Goal: Task Accomplishment & Management: Manage account settings

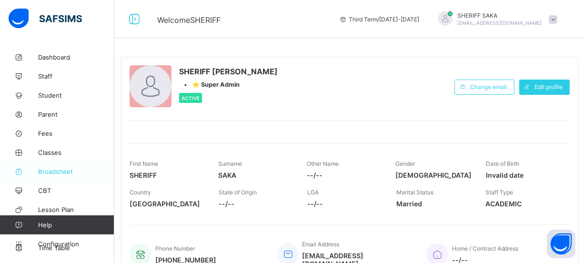
click at [60, 170] on span "Broadsheet" at bounding box center [76, 172] width 76 height 8
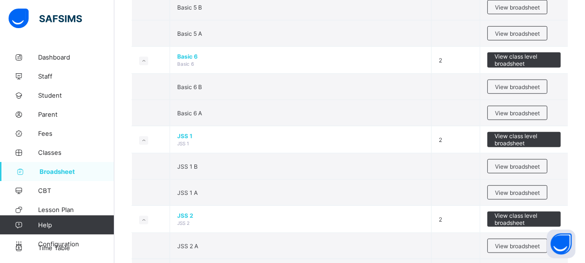
scroll to position [722, 0]
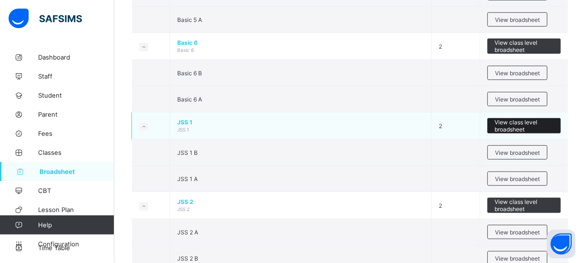
click at [505, 120] on span "View class level broadsheet" at bounding box center [523, 126] width 59 height 14
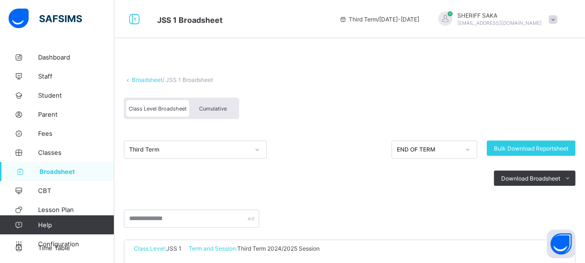
click at [218, 110] on span "Cumulative" at bounding box center [213, 108] width 28 height 7
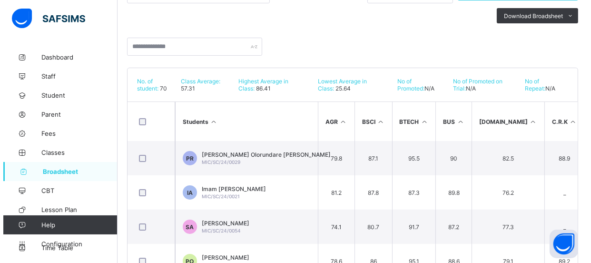
scroll to position [156, 0]
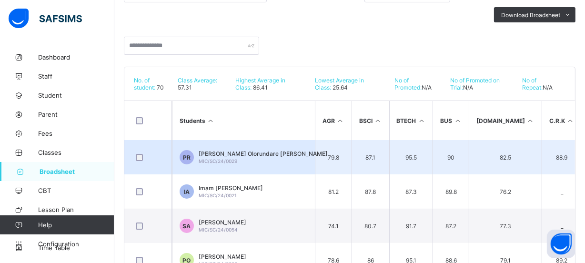
click at [262, 162] on div "[PERSON_NAME] [PERSON_NAME]/SC/24/0029" at bounding box center [263, 157] width 129 height 14
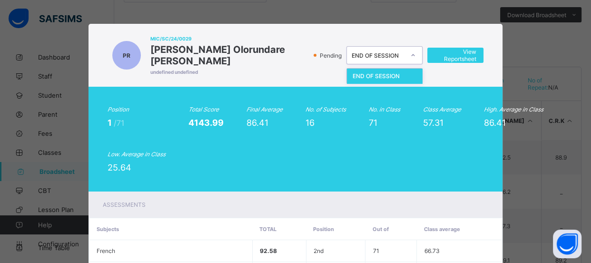
click at [410, 50] on icon at bounding box center [413, 55] width 6 height 10
click at [416, 36] on div "PR MIC/SC/24/0029 [PERSON_NAME] [PERSON_NAME] undefined undefined Pending optio…" at bounding box center [296, 55] width 376 height 44
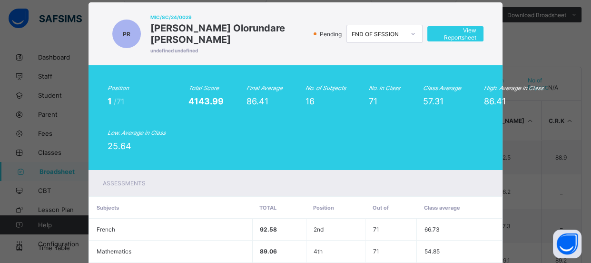
scroll to position [0, 0]
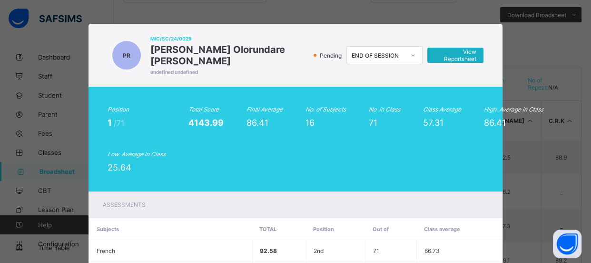
click at [448, 50] on span "View Reportsheet" at bounding box center [456, 55] width 42 height 14
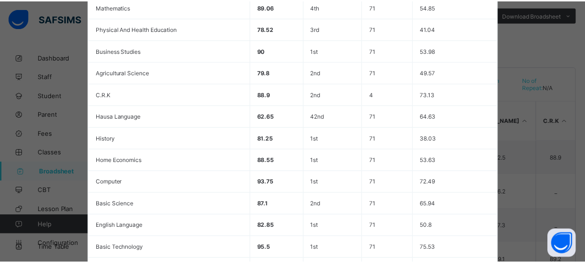
scroll to position [398, 0]
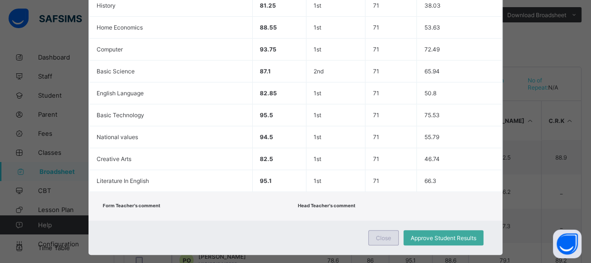
click at [382, 234] on span "Close" at bounding box center [383, 237] width 15 height 7
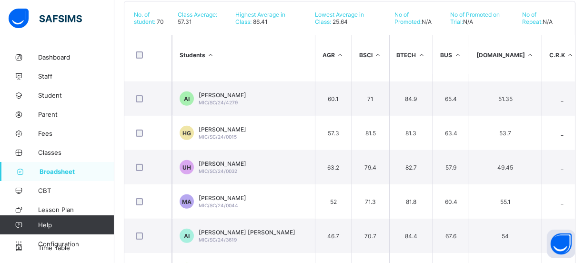
scroll to position [428, 0]
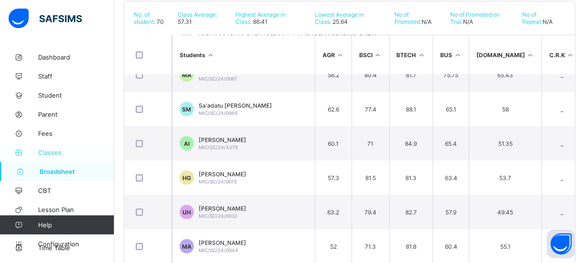
click at [51, 150] on span "Classes" at bounding box center [76, 153] width 76 height 8
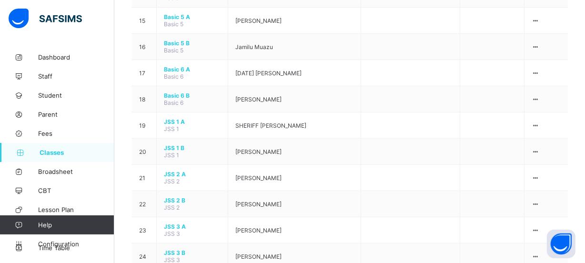
scroll to position [496, 0]
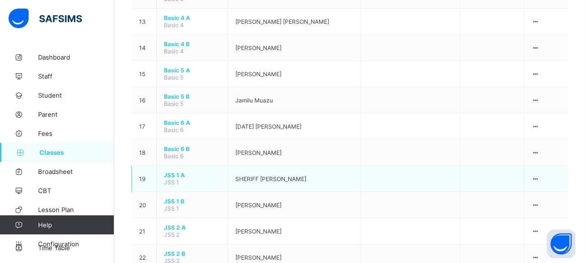
click at [172, 171] on span "JSS 1 A" at bounding box center [192, 174] width 57 height 7
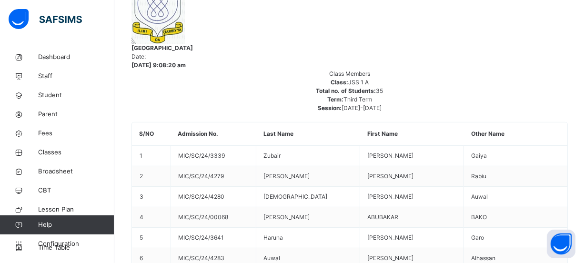
scroll to position [142, 0]
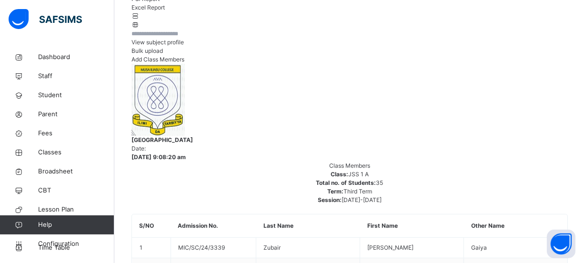
scroll to position [196, 0]
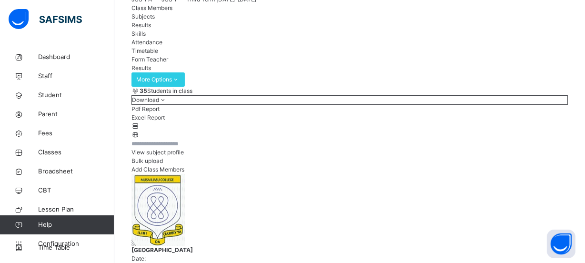
scroll to position [82, 0]
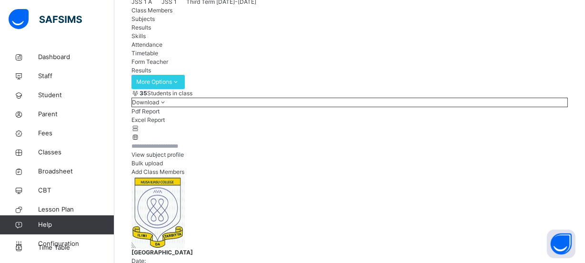
click at [146, 40] on span "Skills" at bounding box center [138, 35] width 14 height 7
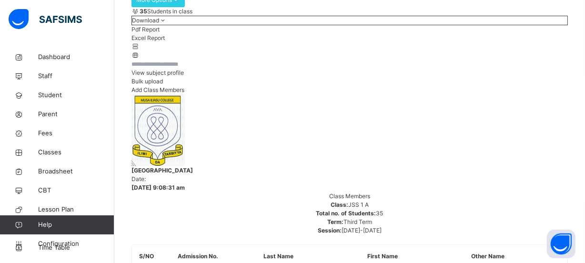
scroll to position [247, 0]
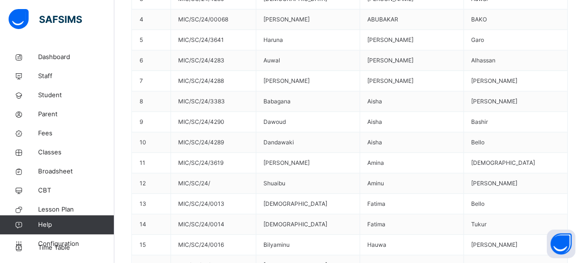
scroll to position [494, 0]
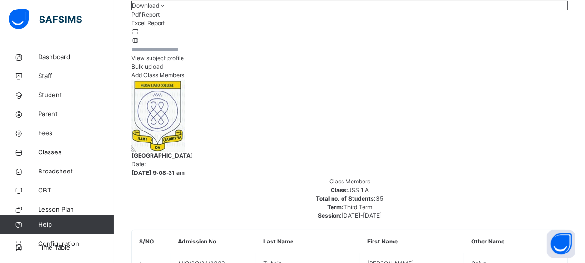
scroll to position [148, 0]
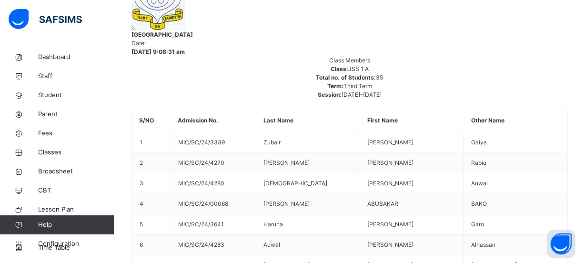
scroll to position [301, 0]
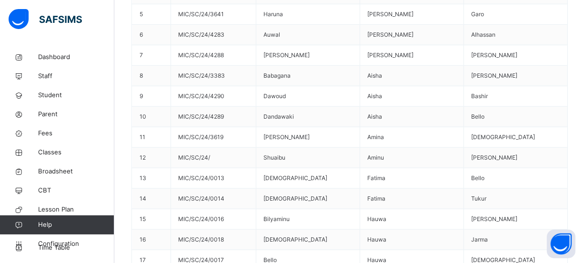
scroll to position [513, 0]
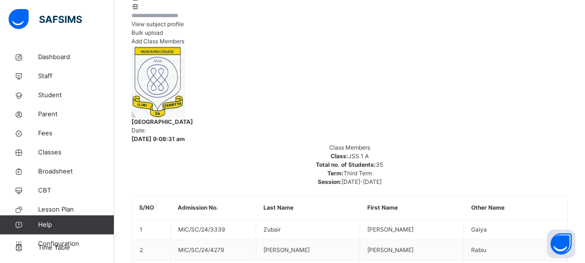
scroll to position [179, 0]
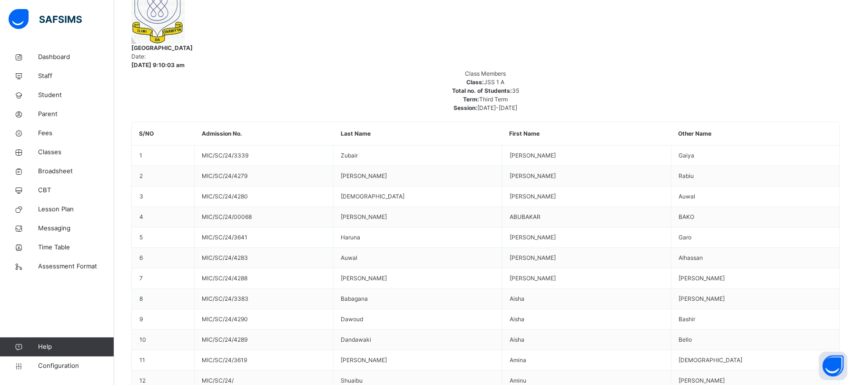
scroll to position [278, 0]
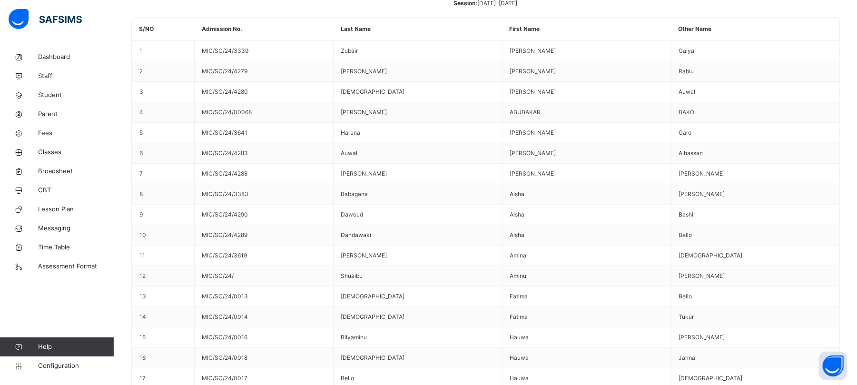
scroll to position [393, 0]
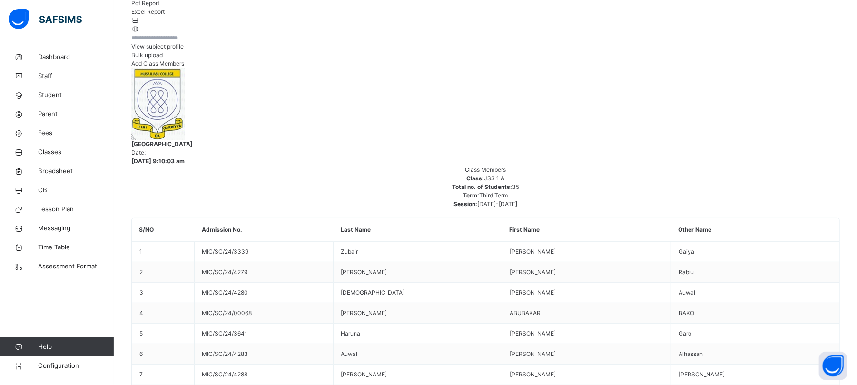
scroll to position [139, 0]
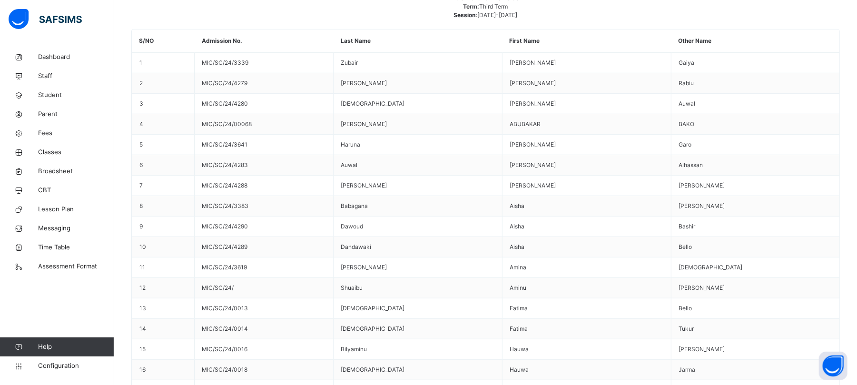
scroll to position [393, 0]
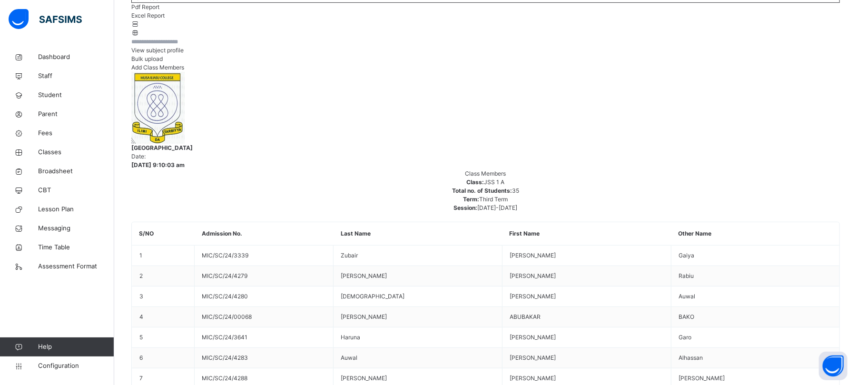
scroll to position [139, 0]
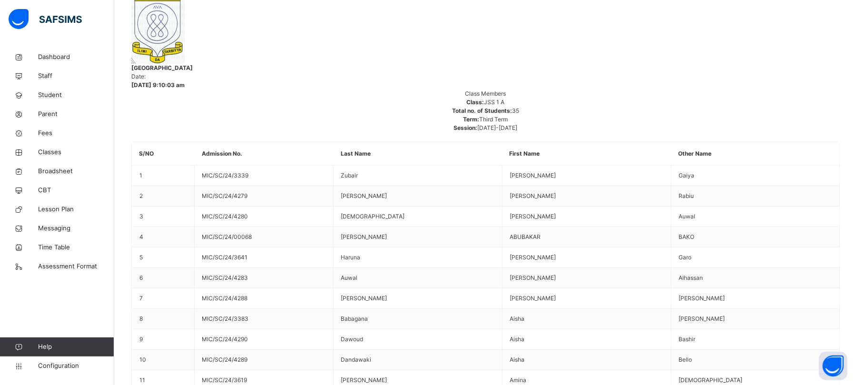
scroll to position [330, 0]
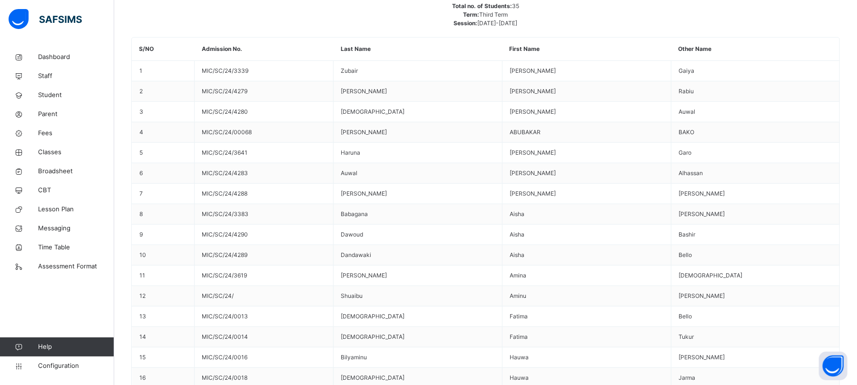
scroll to position [393, 0]
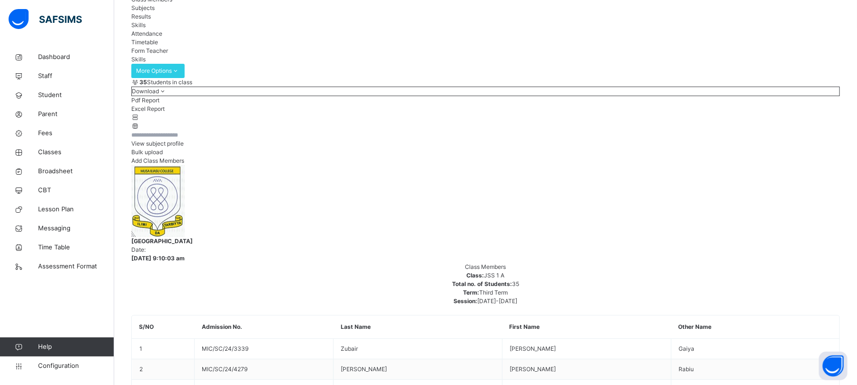
scroll to position [76, 0]
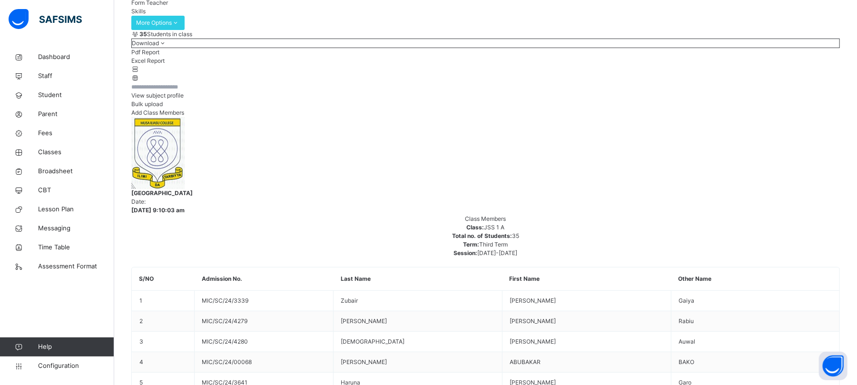
scroll to position [267, 0]
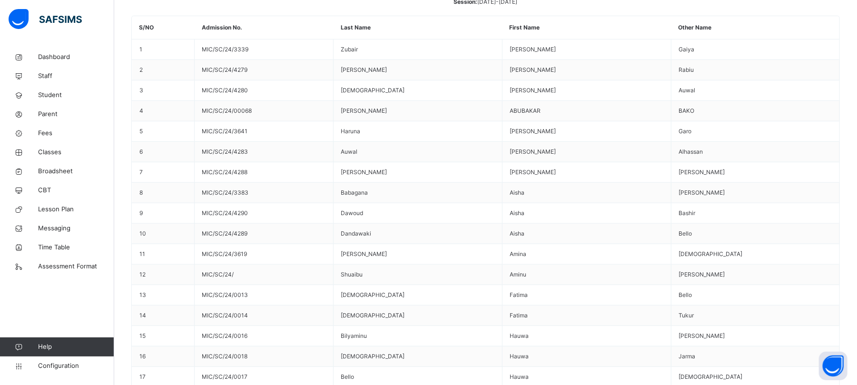
scroll to position [393, 0]
drag, startPoint x: 467, startPoint y: 246, endPoint x: 475, endPoint y: 288, distance: 43.5
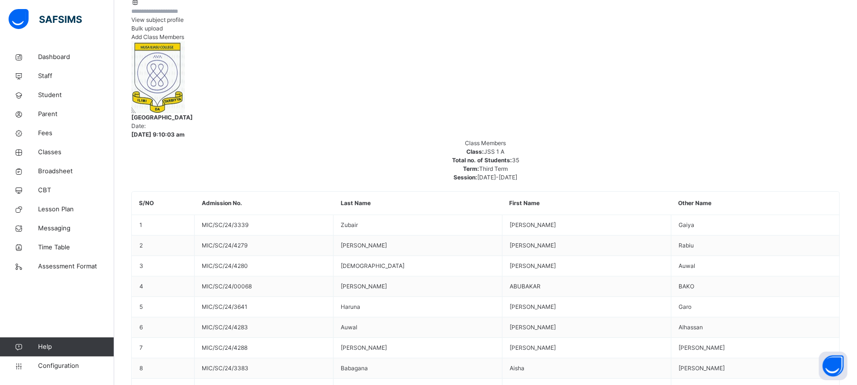
scroll to position [139, 0]
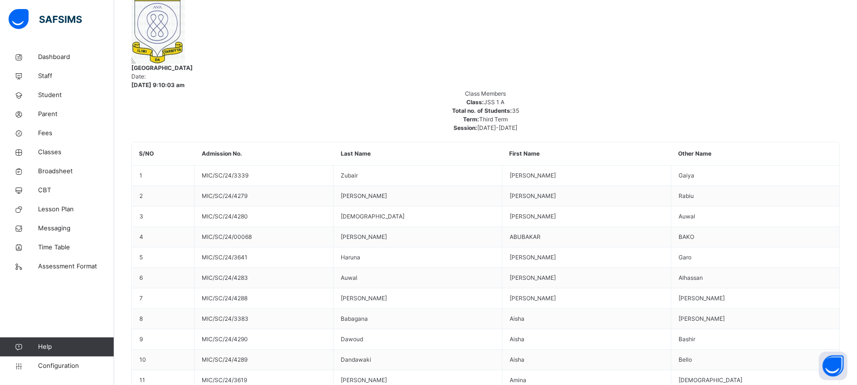
scroll to position [393, 0]
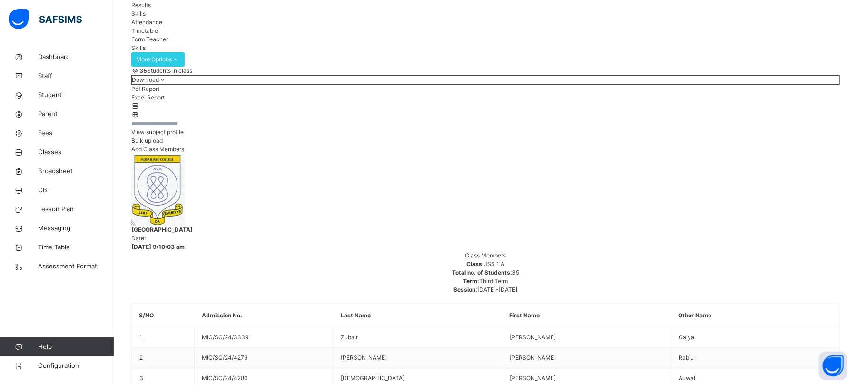
scroll to position [76, 0]
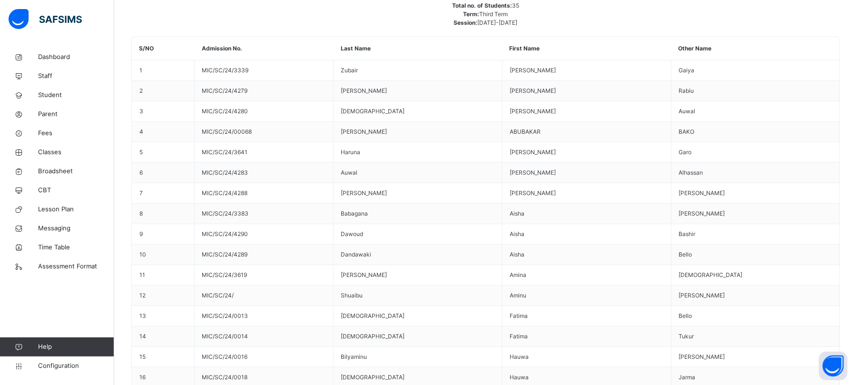
scroll to position [393, 0]
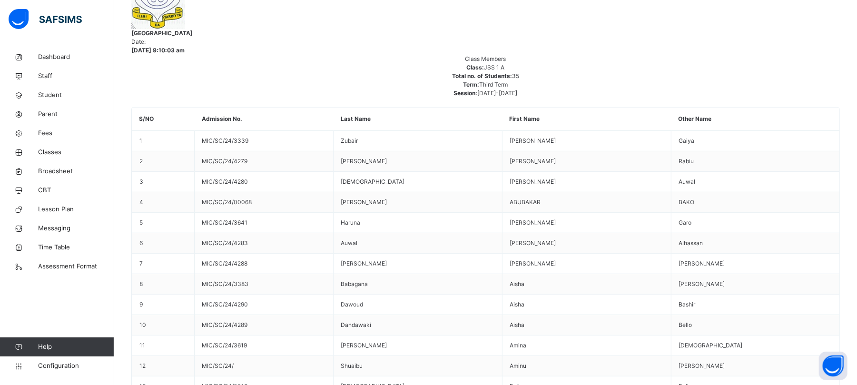
scroll to position [76, 0]
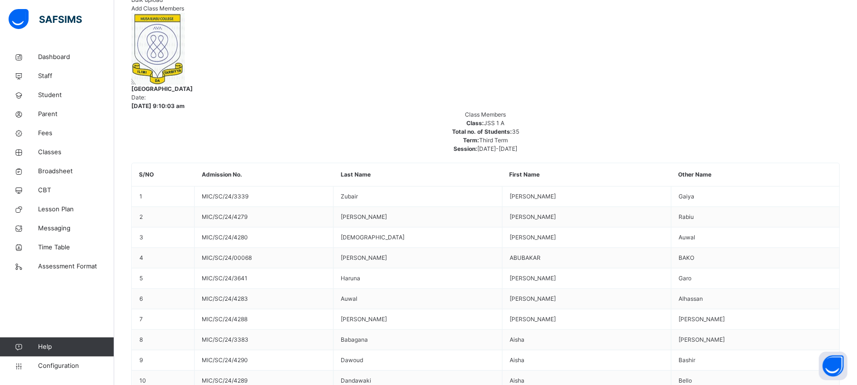
scroll to position [267, 0]
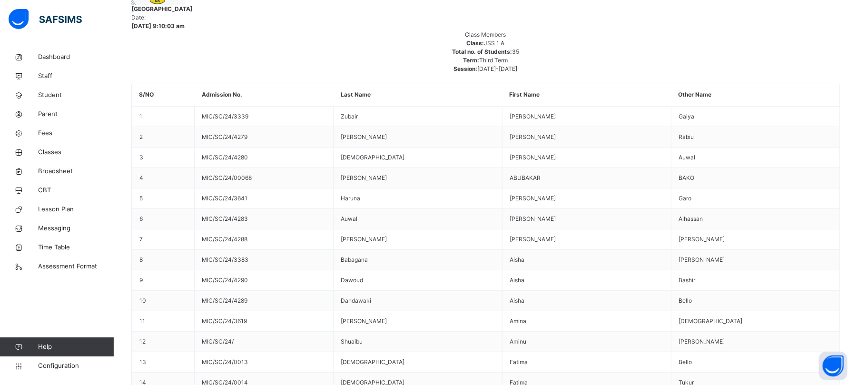
scroll to position [393, 0]
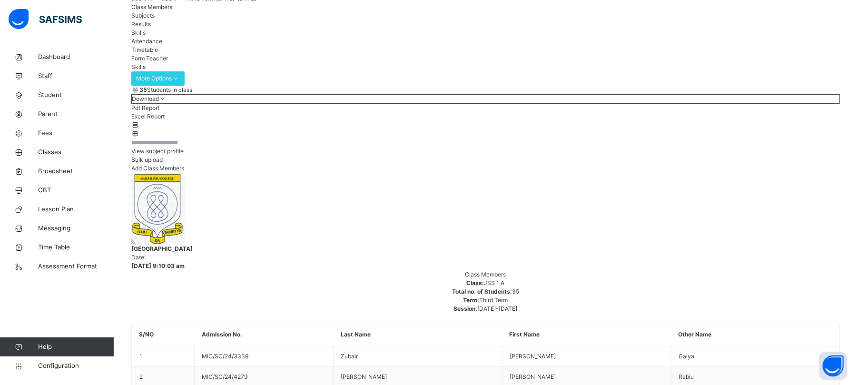
scroll to position [76, 0]
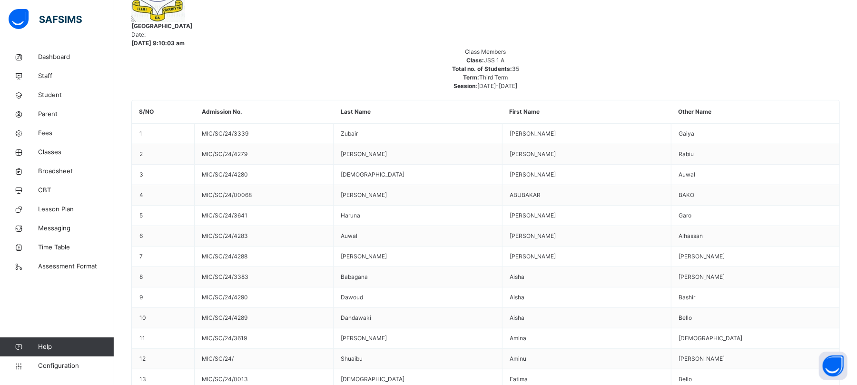
scroll to position [330, 0]
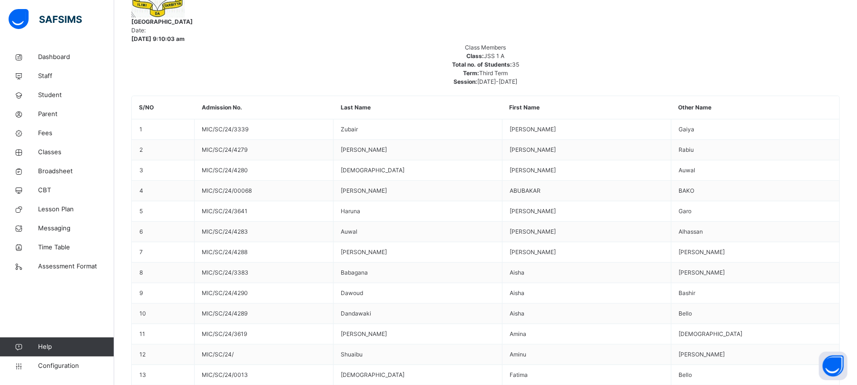
scroll to position [203, 0]
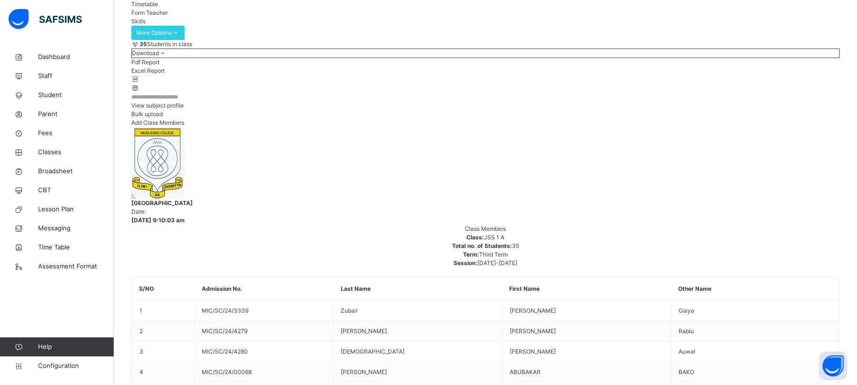
scroll to position [203, 0]
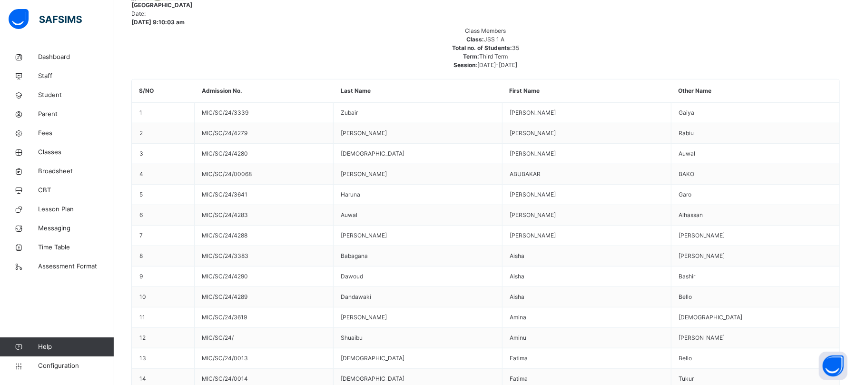
scroll to position [330, 0]
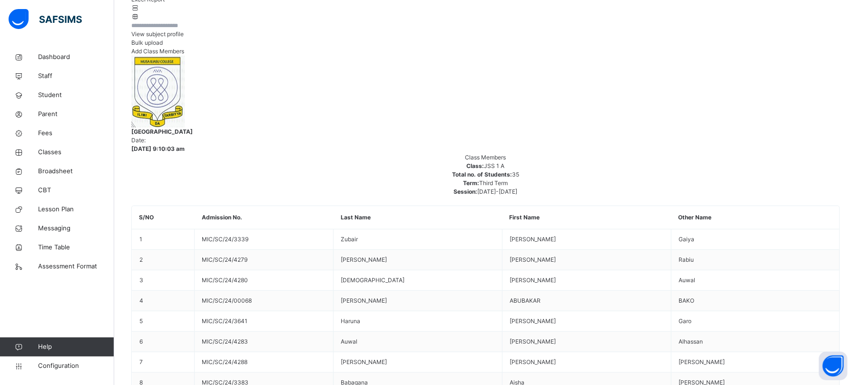
scroll to position [393, 0]
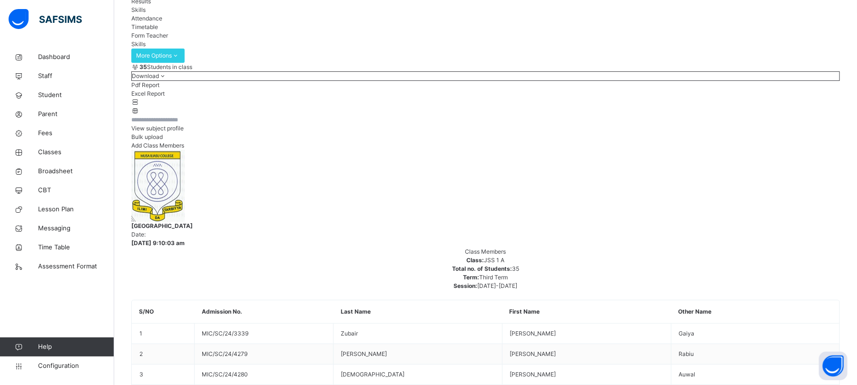
scroll to position [139, 0]
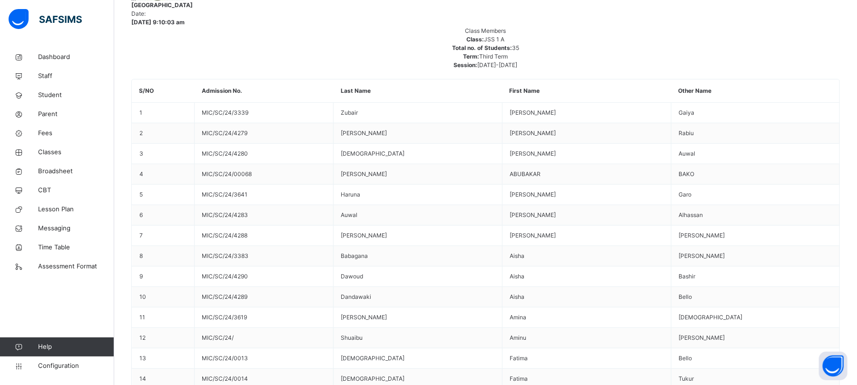
scroll to position [330, 0]
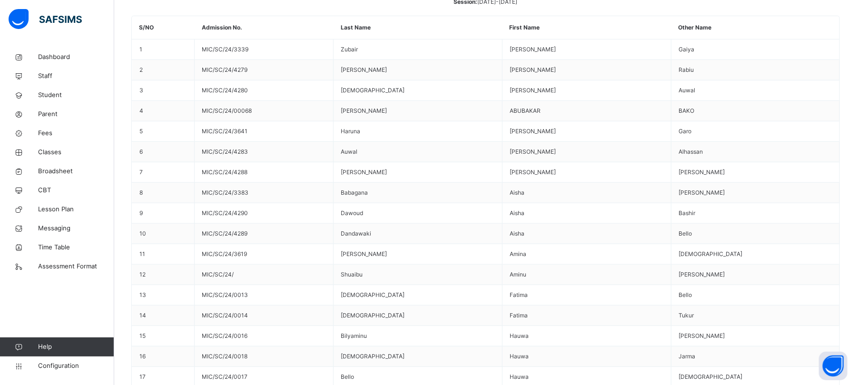
scroll to position [393, 0]
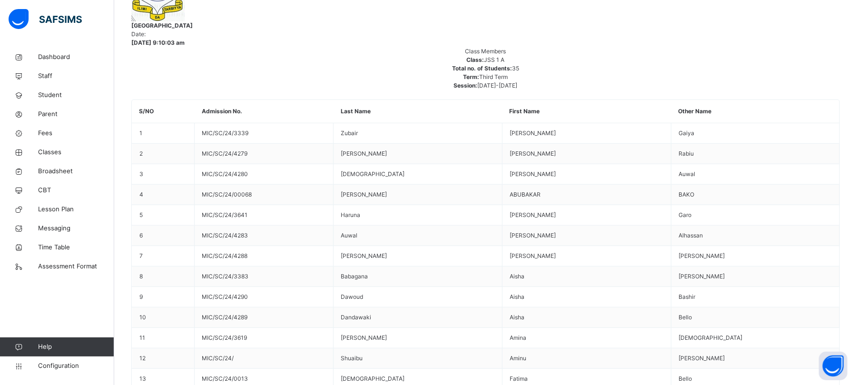
scroll to position [139, 0]
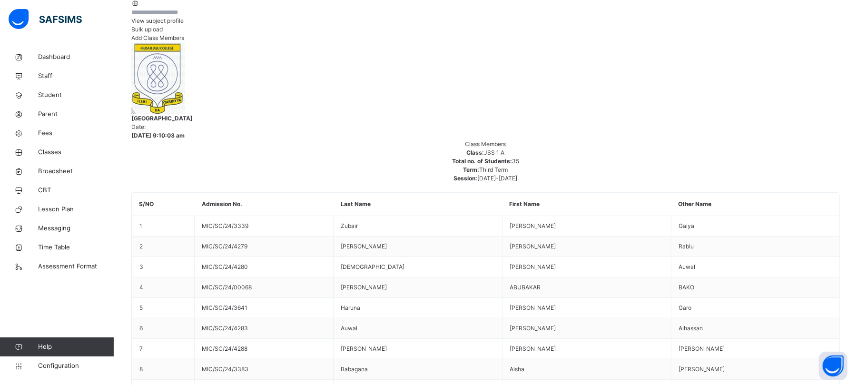
scroll to position [267, 0]
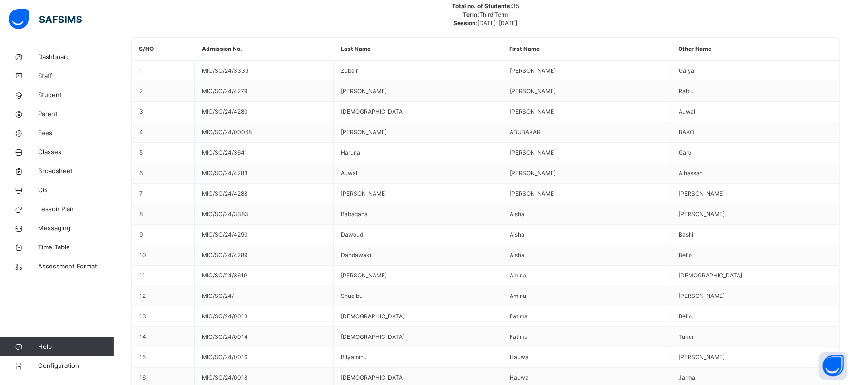
scroll to position [393, 0]
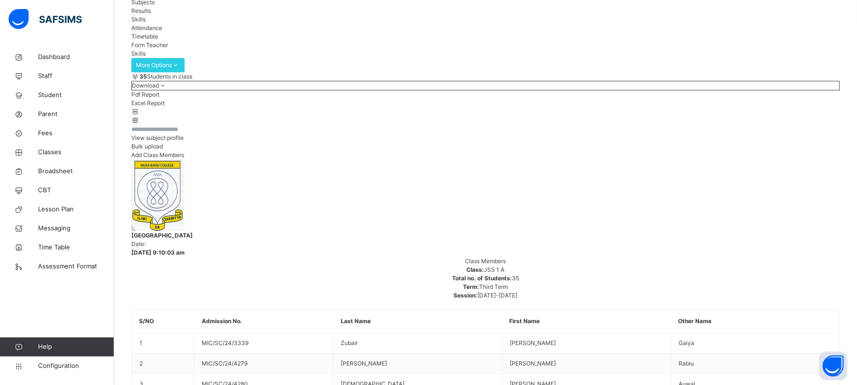
scroll to position [190, 0]
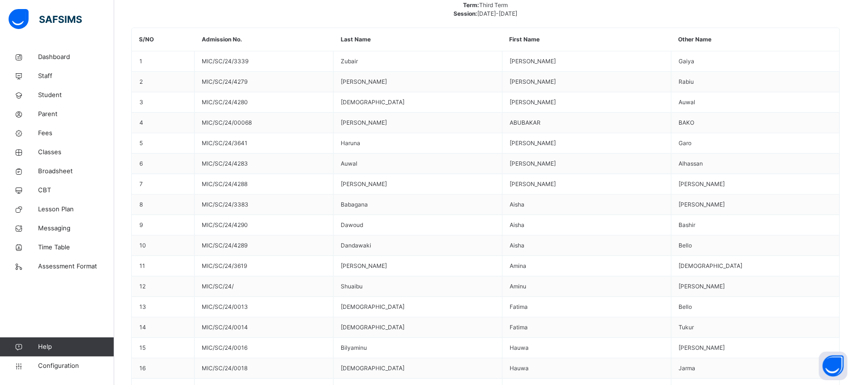
scroll to position [317, 0]
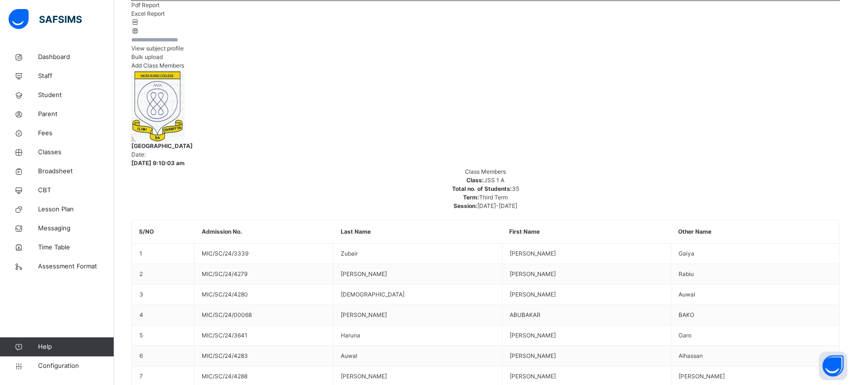
scroll to position [267, 0]
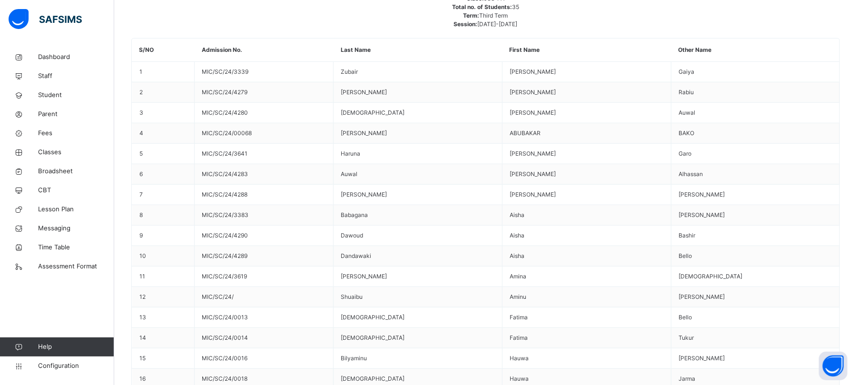
scroll to position [393, 0]
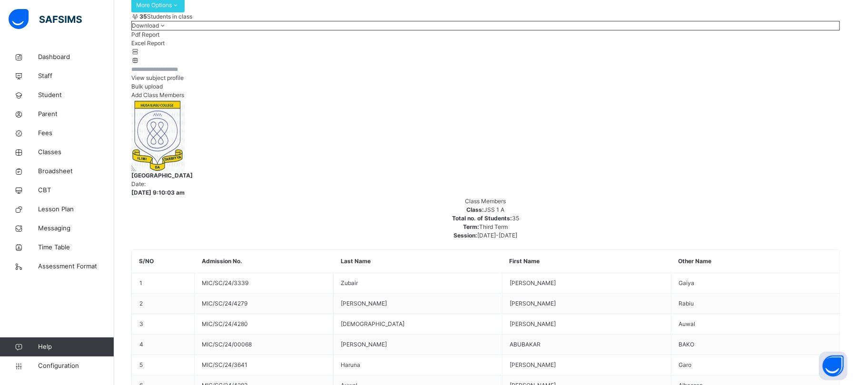
scroll to position [139, 0]
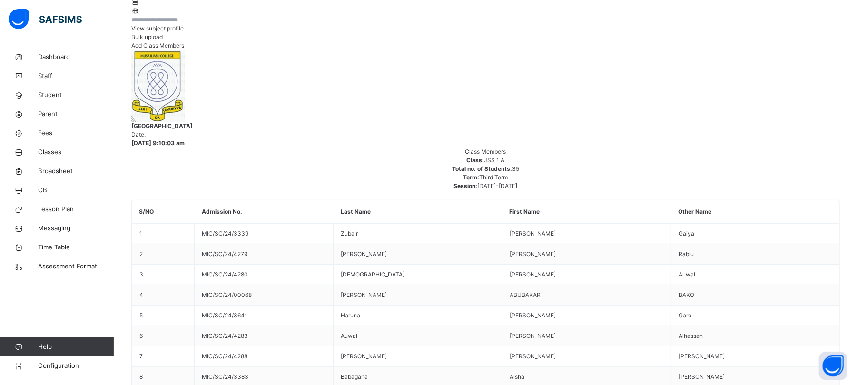
scroll to position [267, 0]
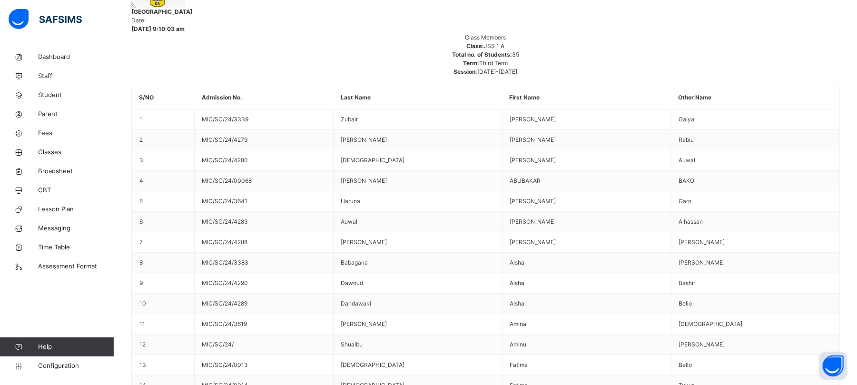
scroll to position [393, 0]
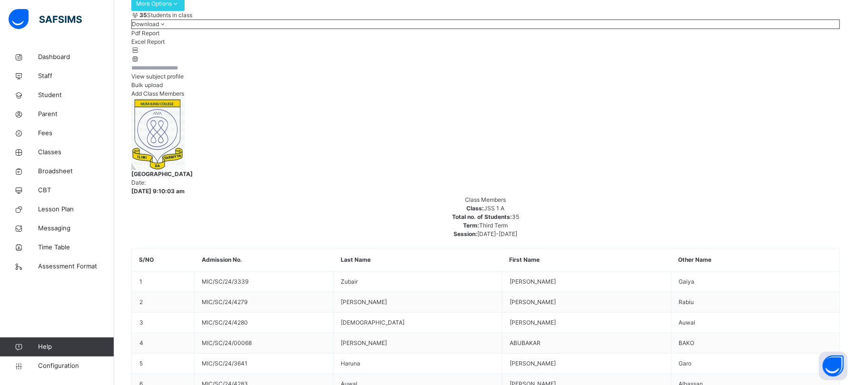
scroll to position [139, 0]
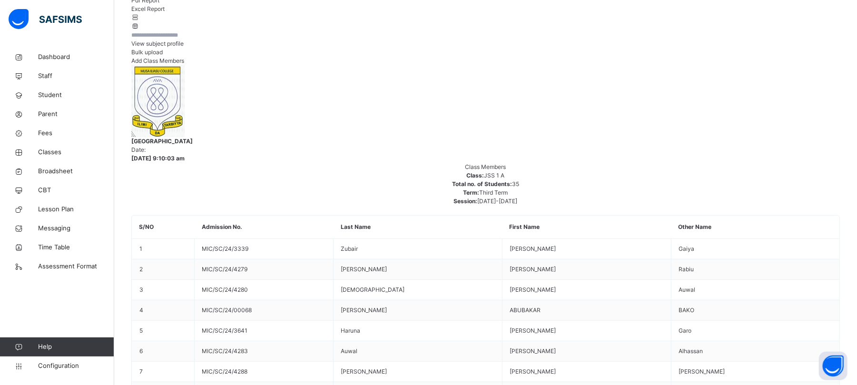
scroll to position [267, 0]
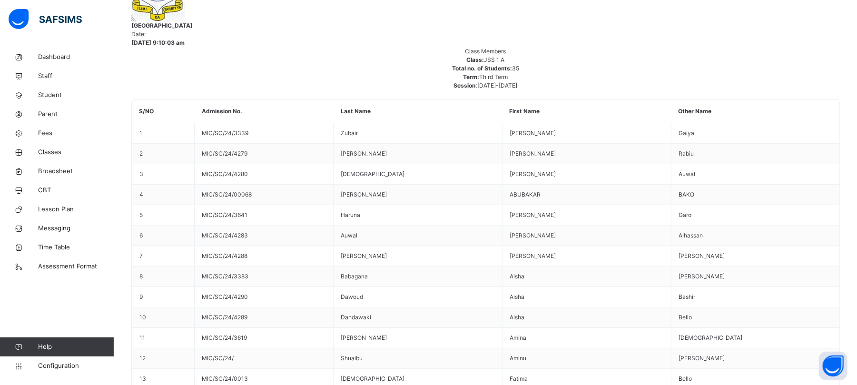
scroll to position [330, 0]
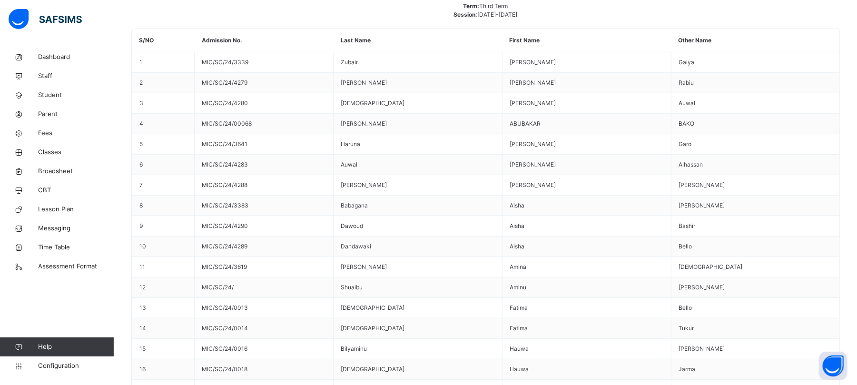
scroll to position [393, 0]
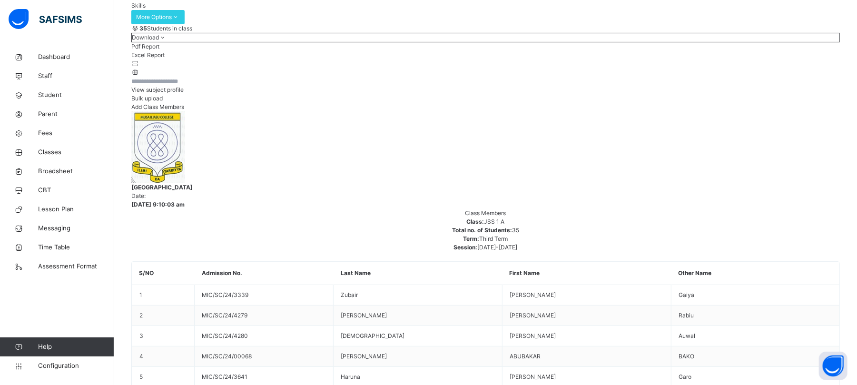
scroll to position [139, 0]
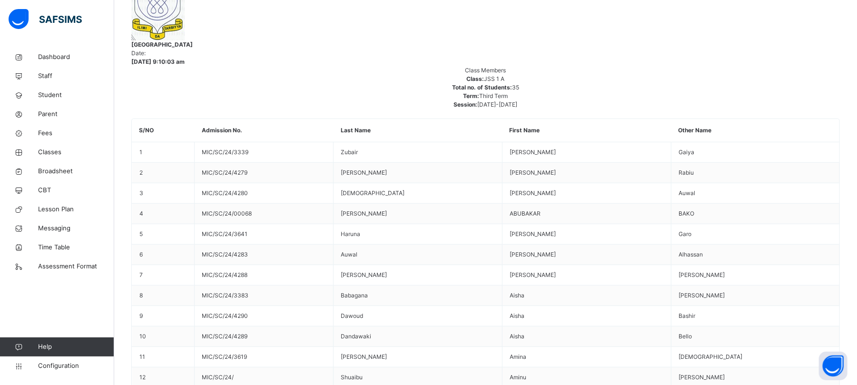
scroll to position [330, 0]
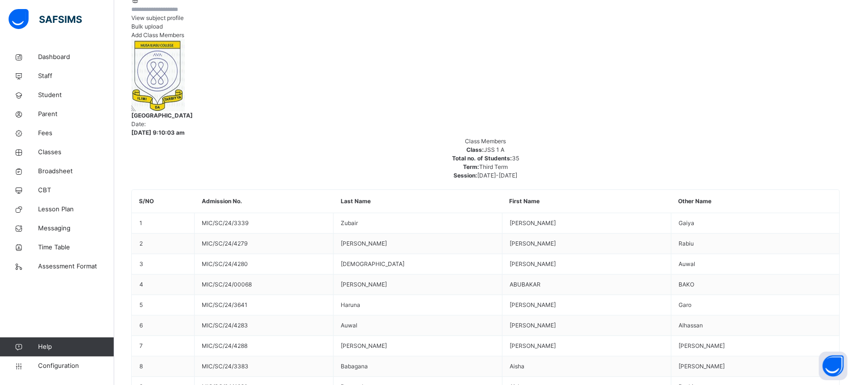
scroll to position [203, 0]
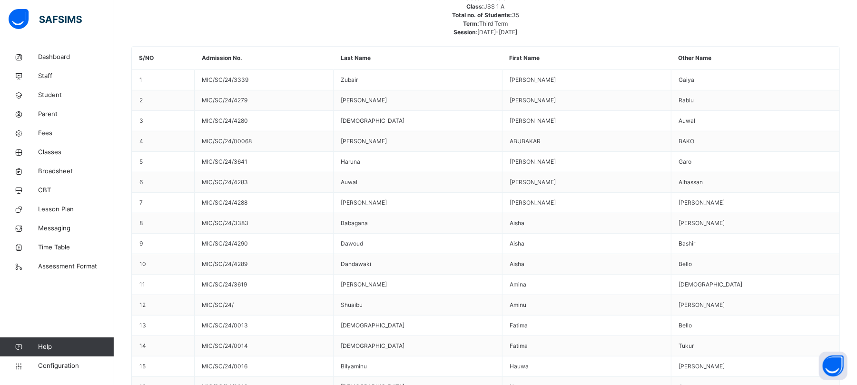
scroll to position [393, 0]
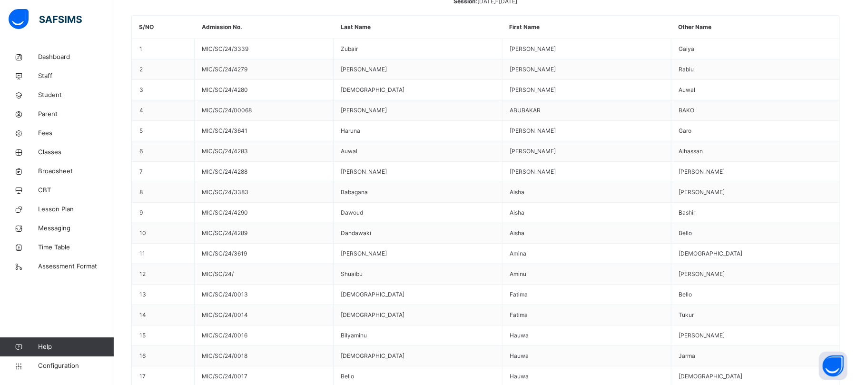
drag, startPoint x: 465, startPoint y: 252, endPoint x: 467, endPoint y: 246, distance: 6.8
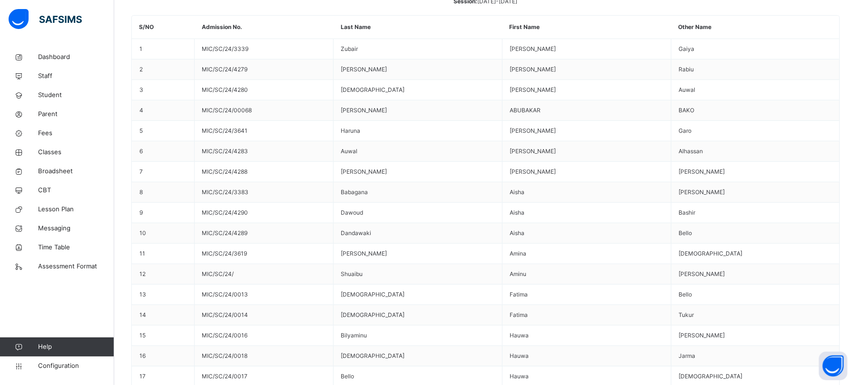
drag, startPoint x: 459, startPoint y: 254, endPoint x: 464, endPoint y: 250, distance: 6.1
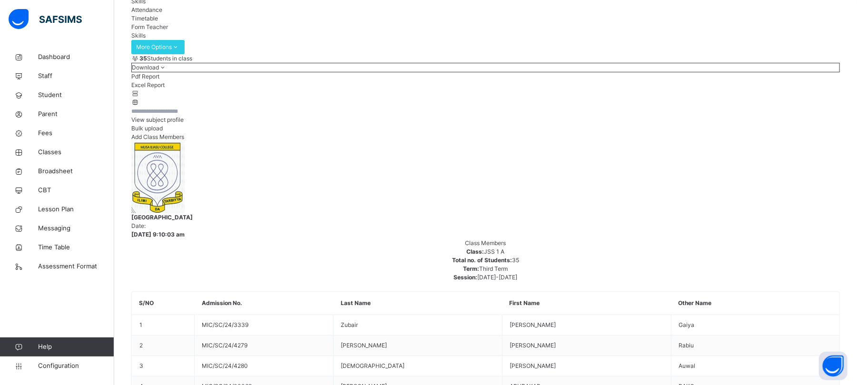
scroll to position [139, 0]
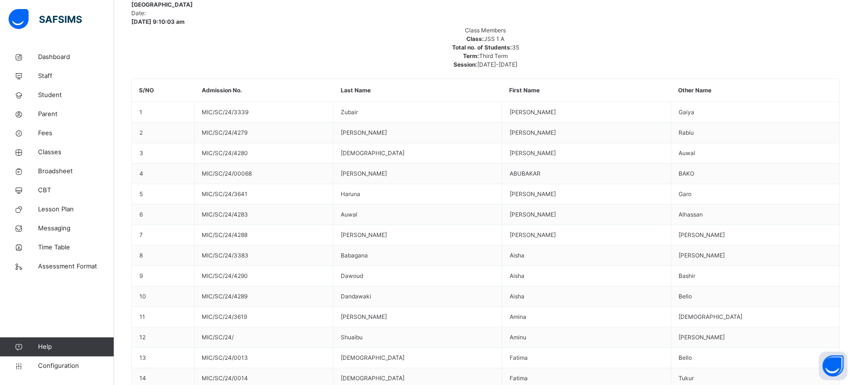
drag, startPoint x: 473, startPoint y: 198, endPoint x: 473, endPoint y: 206, distance: 7.6
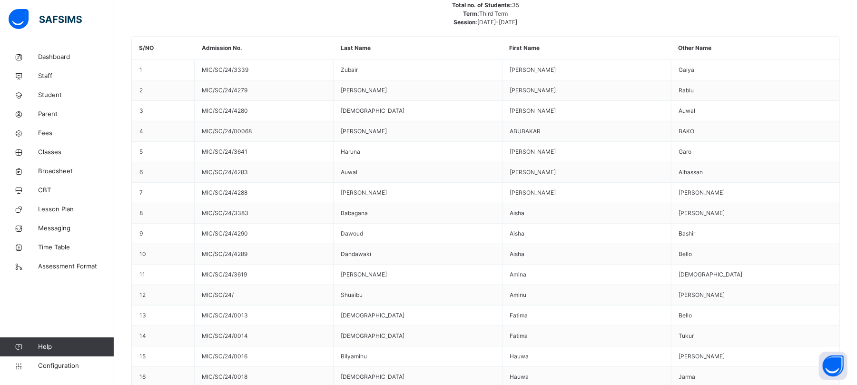
scroll to position [393, 0]
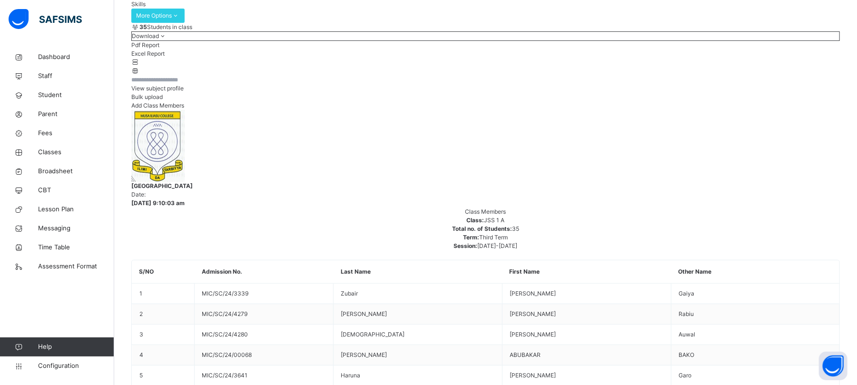
scroll to position [139, 0]
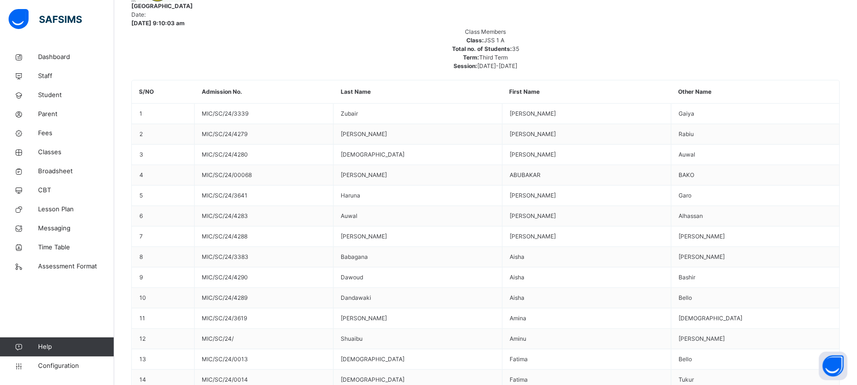
scroll to position [330, 0]
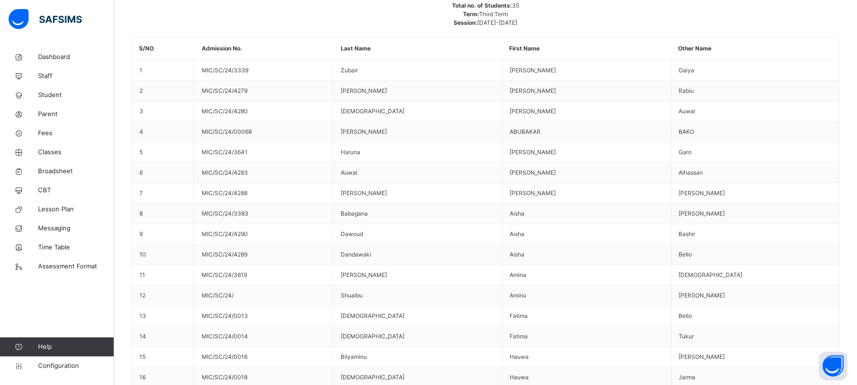
scroll to position [393, 0]
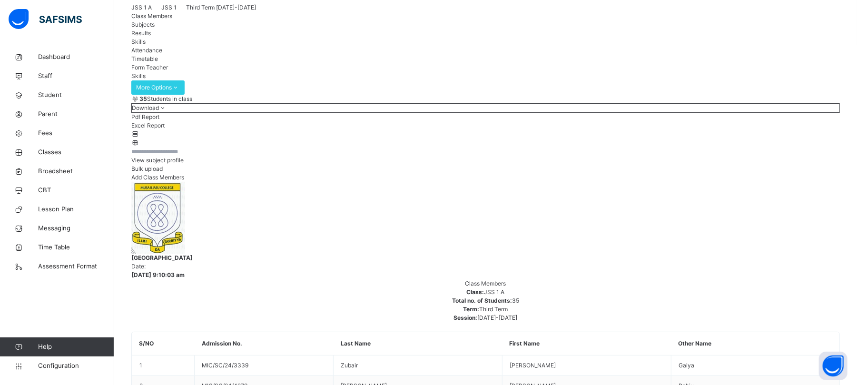
scroll to position [76, 0]
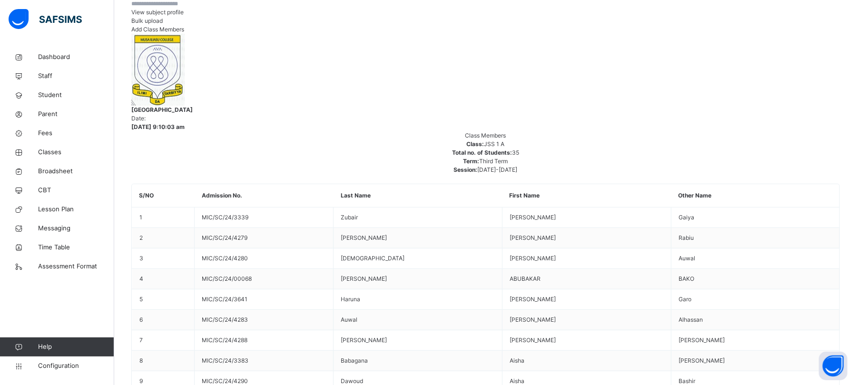
scroll to position [330, 0]
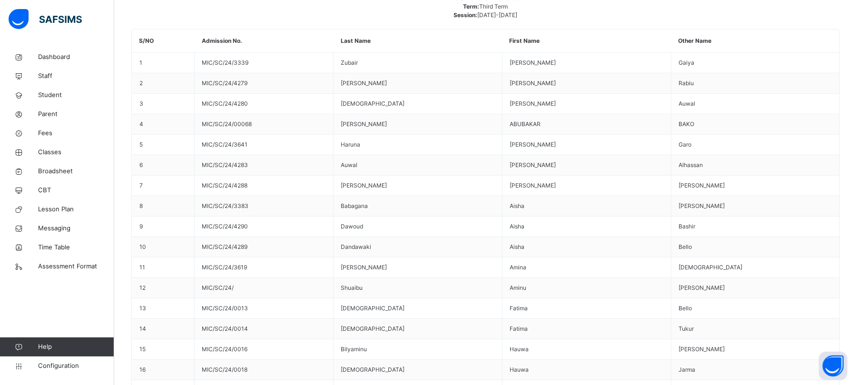
scroll to position [393, 0]
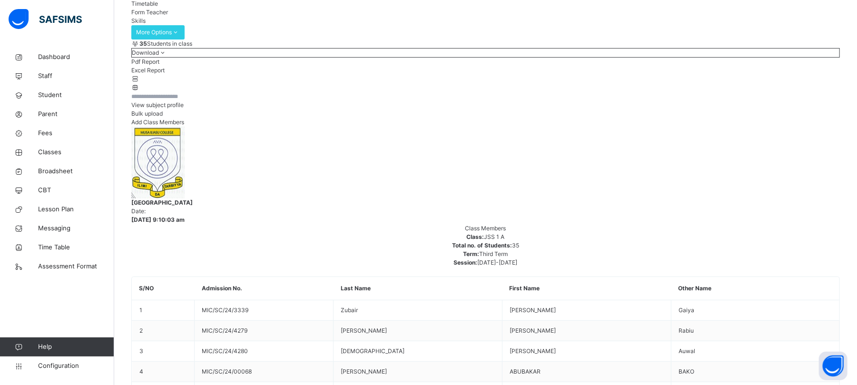
scroll to position [76, 0]
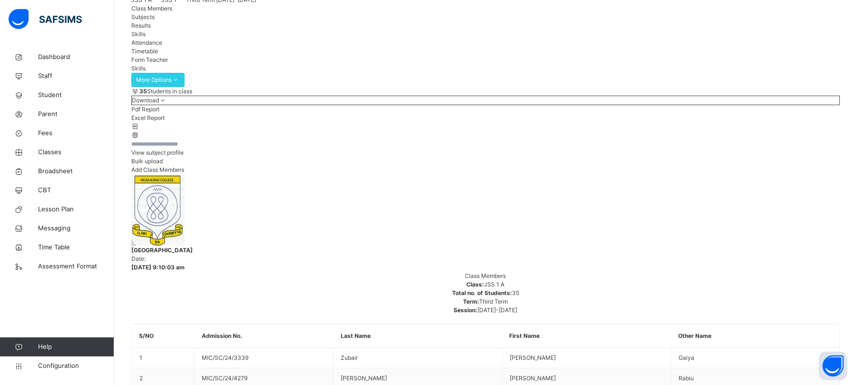
scroll to position [203, 0]
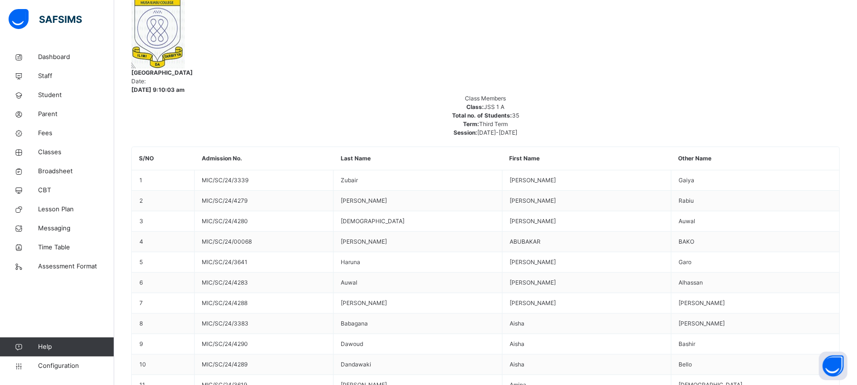
scroll to position [330, 0]
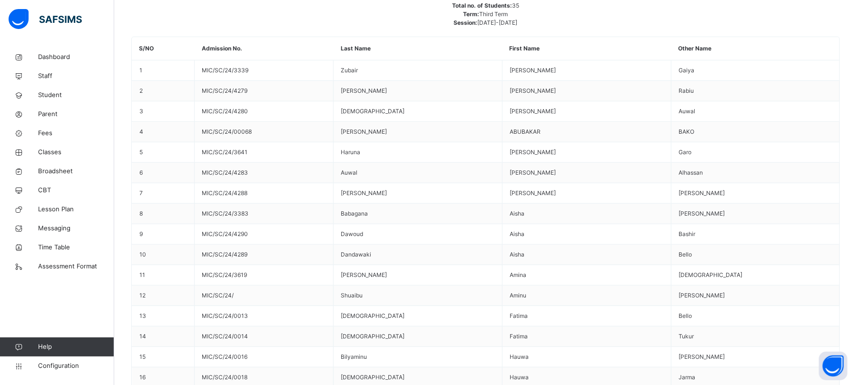
scroll to position [393, 0]
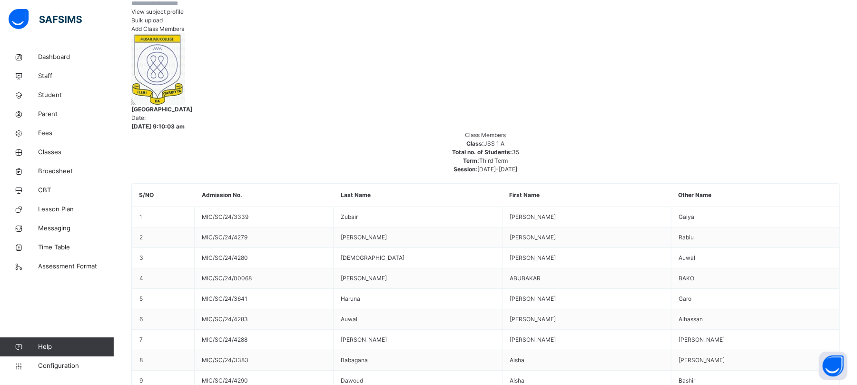
scroll to position [203, 0]
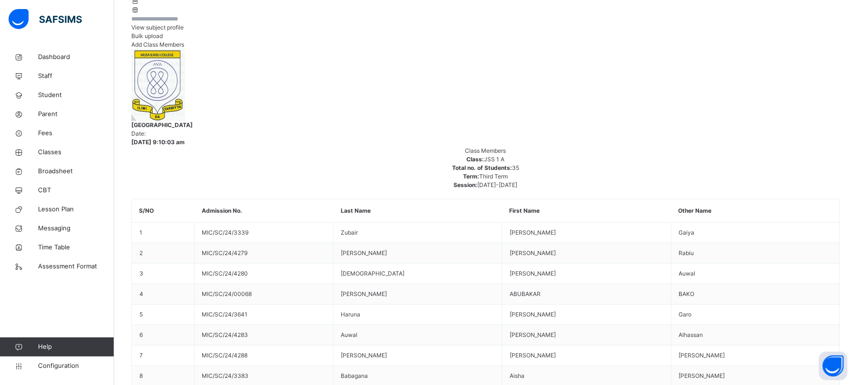
scroll to position [203, 0]
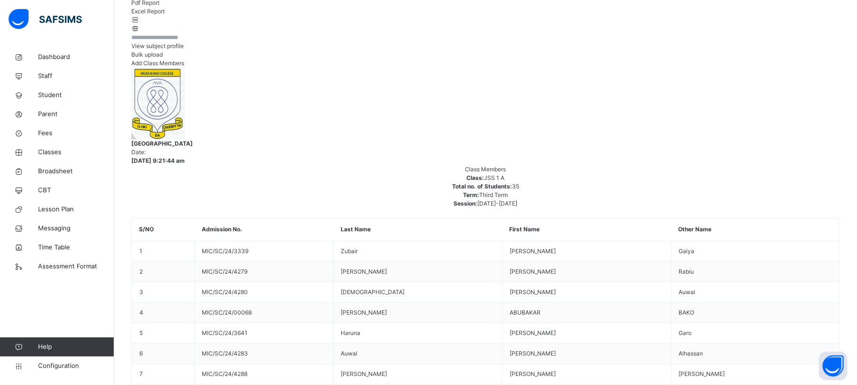
scroll to position [190, 0]
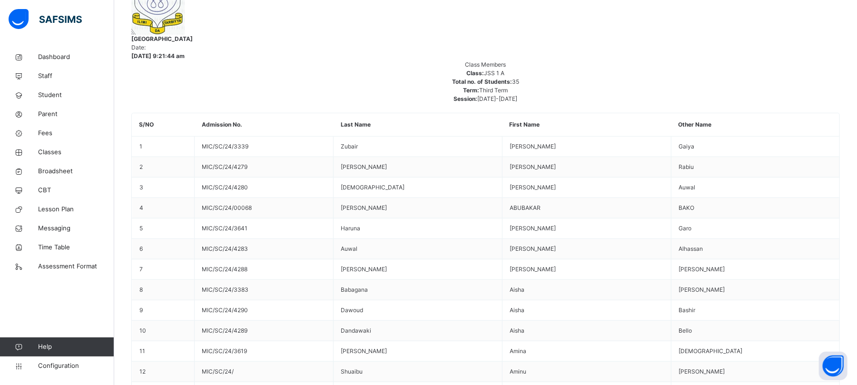
scroll to position [317, 0]
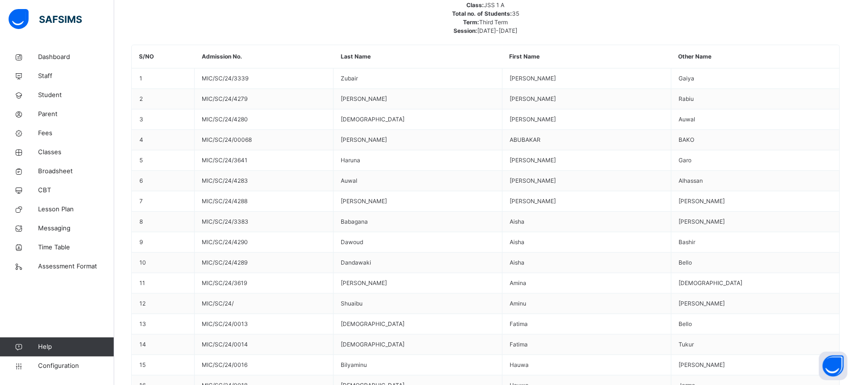
scroll to position [381, 0]
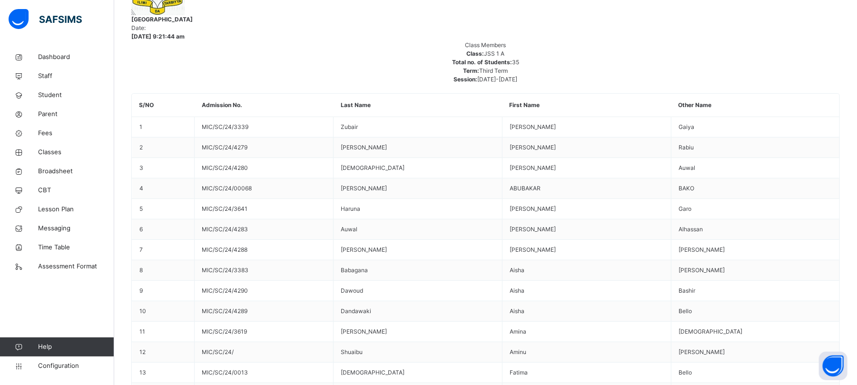
scroll to position [393, 0]
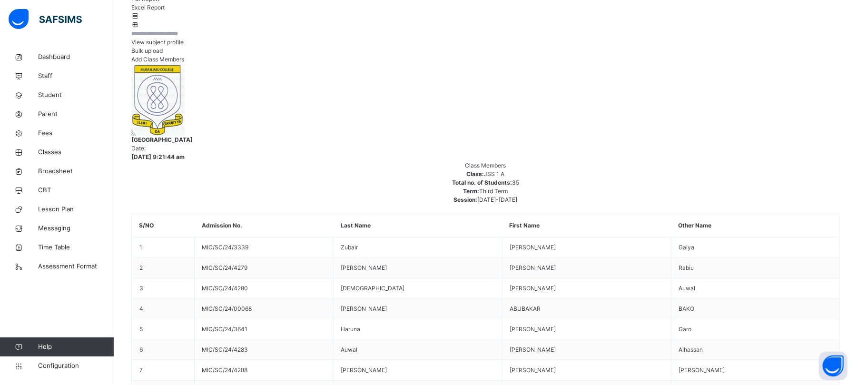
scroll to position [139, 0]
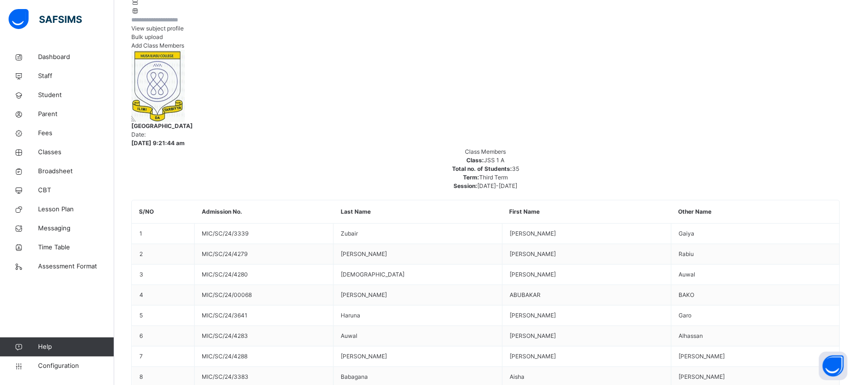
scroll to position [267, 0]
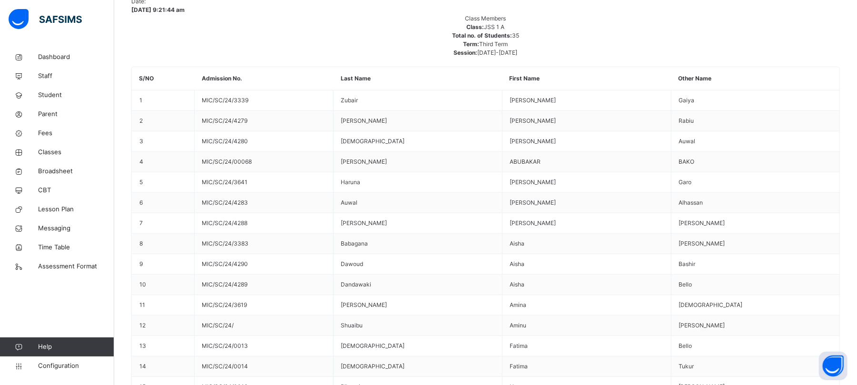
scroll to position [393, 0]
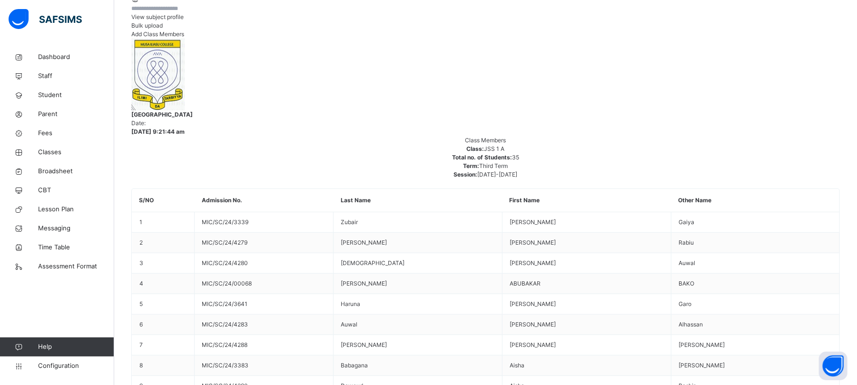
scroll to position [203, 0]
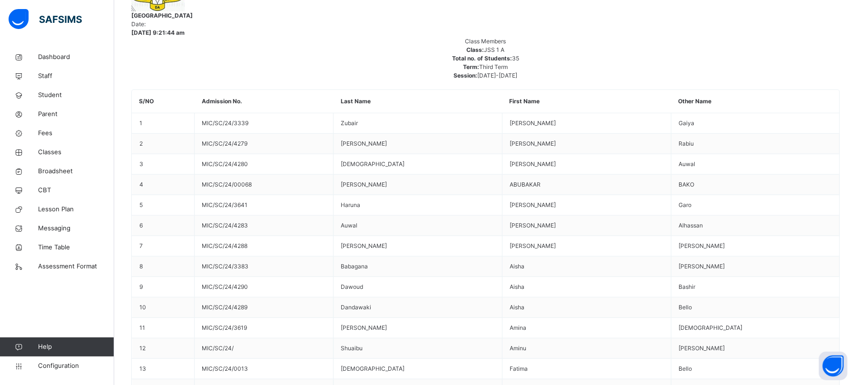
scroll to position [330, 0]
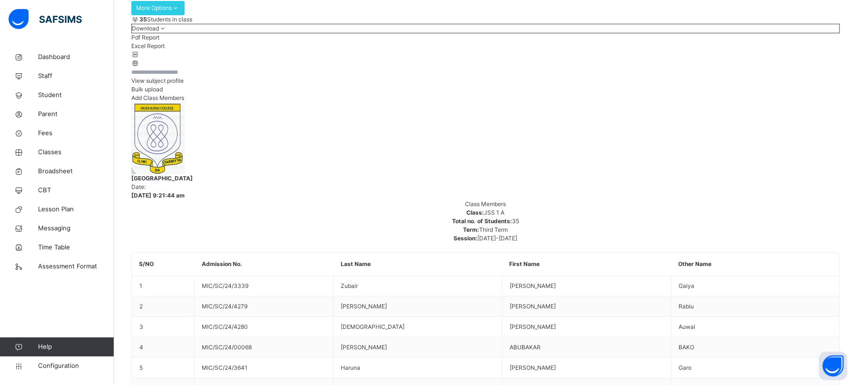
scroll to position [139, 0]
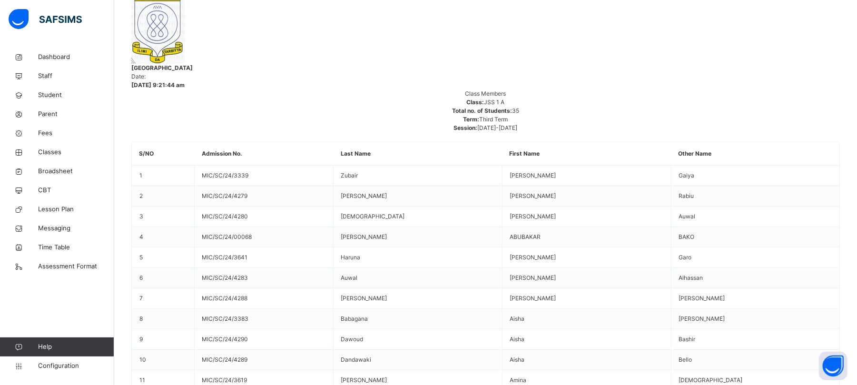
scroll to position [330, 0]
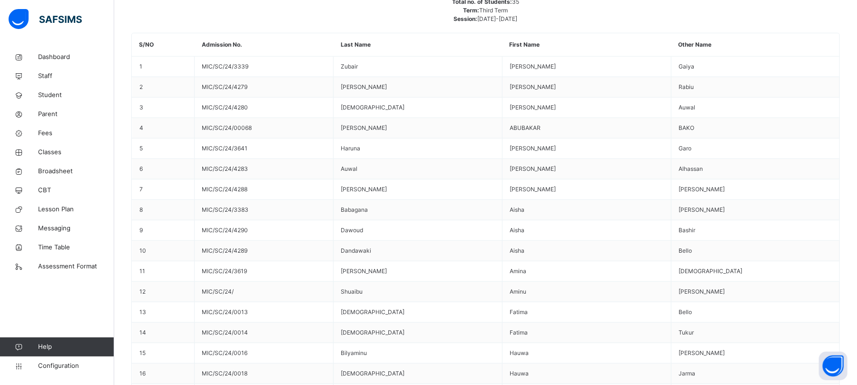
scroll to position [393, 0]
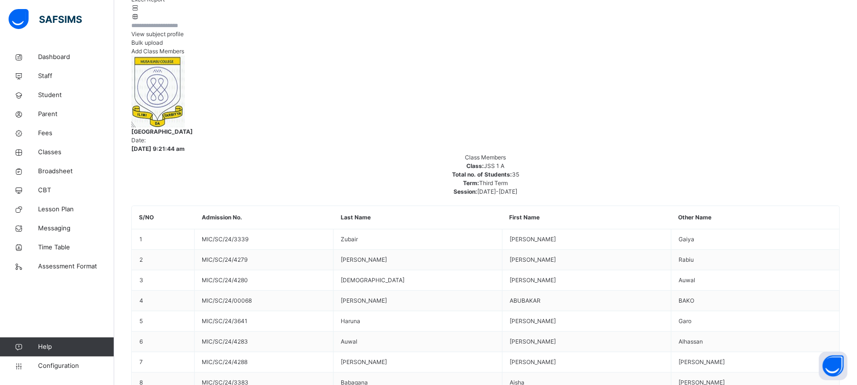
scroll to position [139, 0]
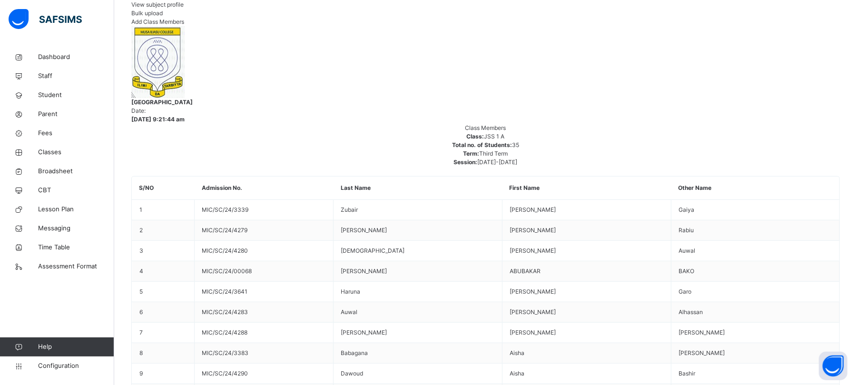
scroll to position [330, 0]
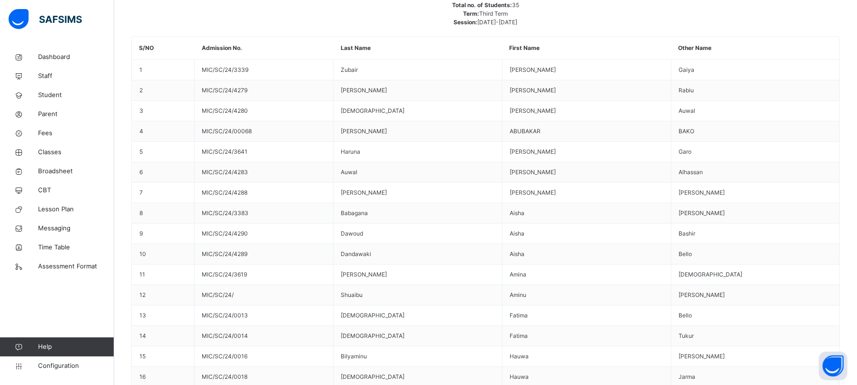
scroll to position [393, 0]
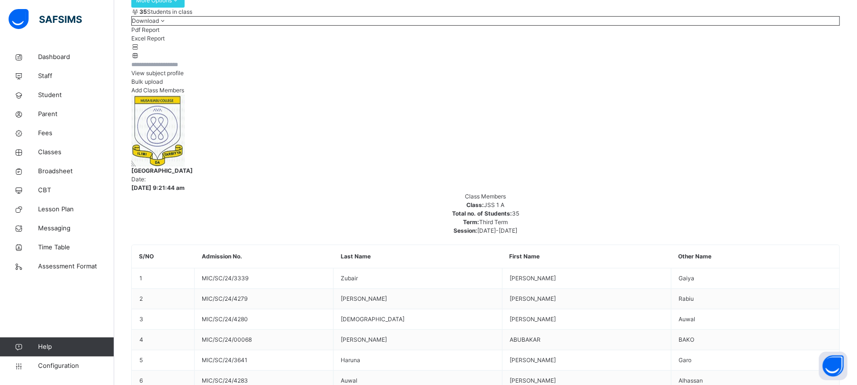
scroll to position [139, 0]
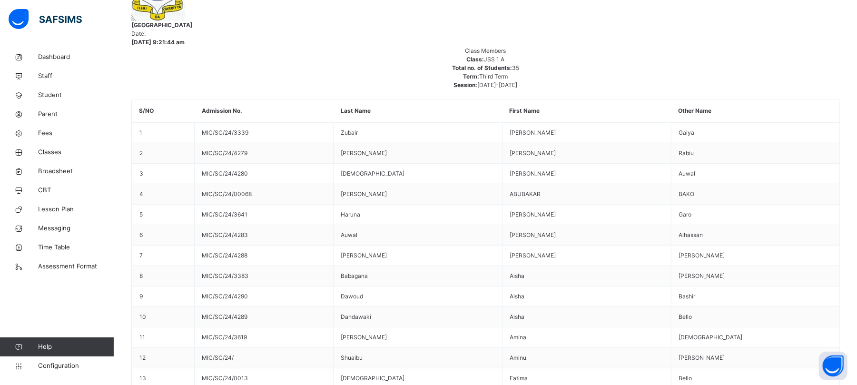
scroll to position [330, 0]
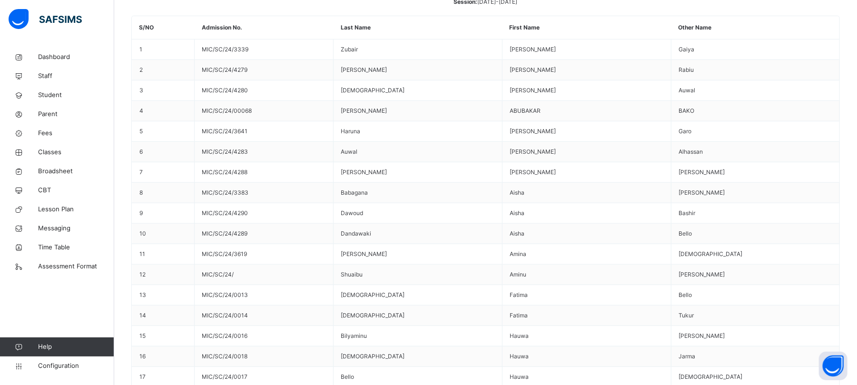
scroll to position [393, 0]
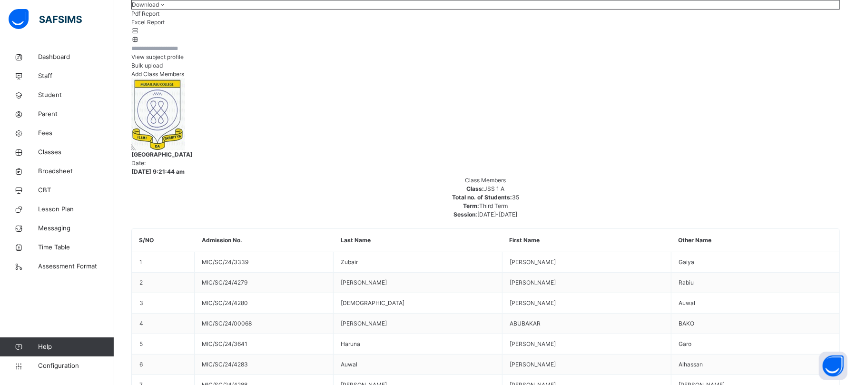
scroll to position [139, 0]
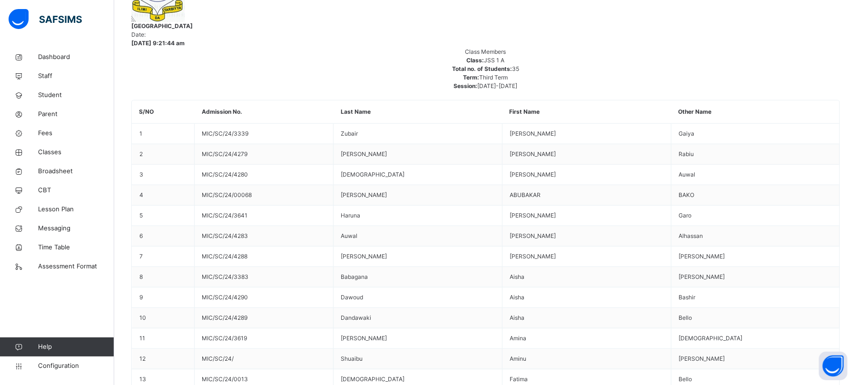
scroll to position [330, 0]
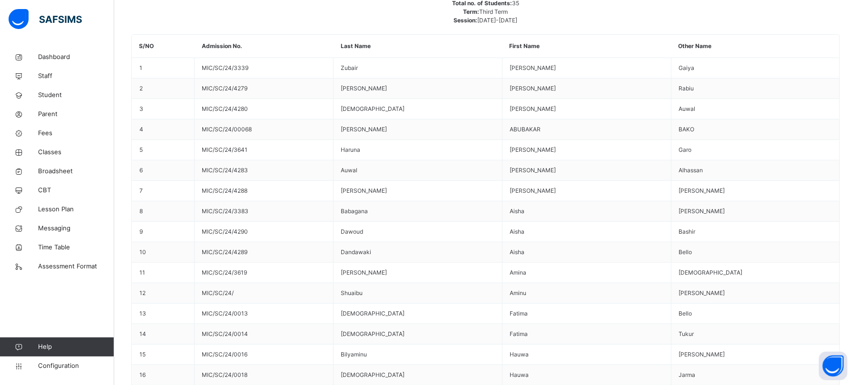
scroll to position [393, 0]
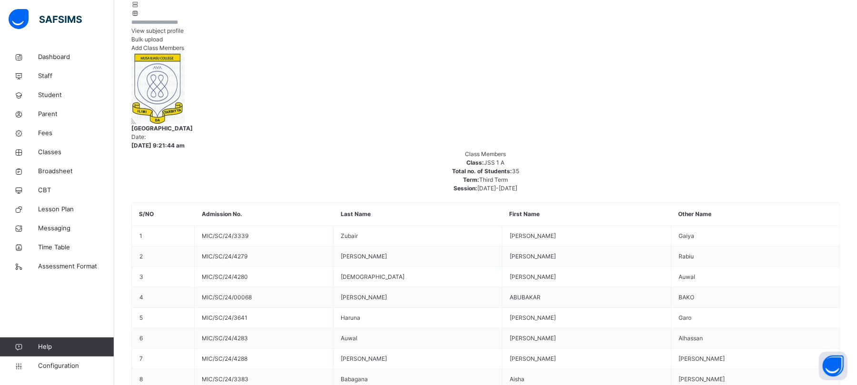
scroll to position [203, 0]
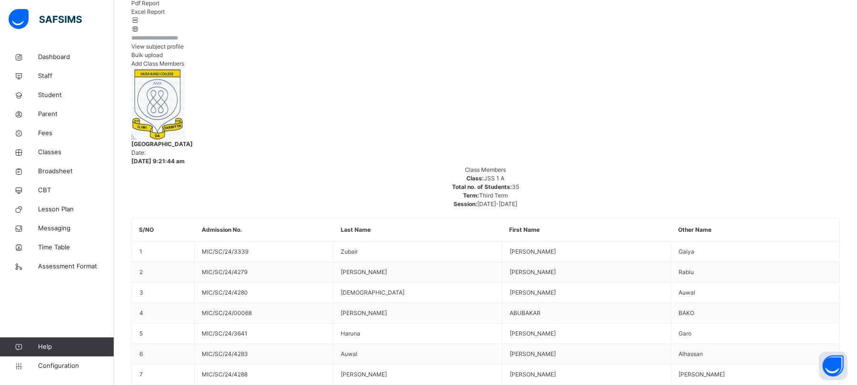
scroll to position [0, 0]
drag, startPoint x: 437, startPoint y: 304, endPoint x: 453, endPoint y: 305, distance: 16.2
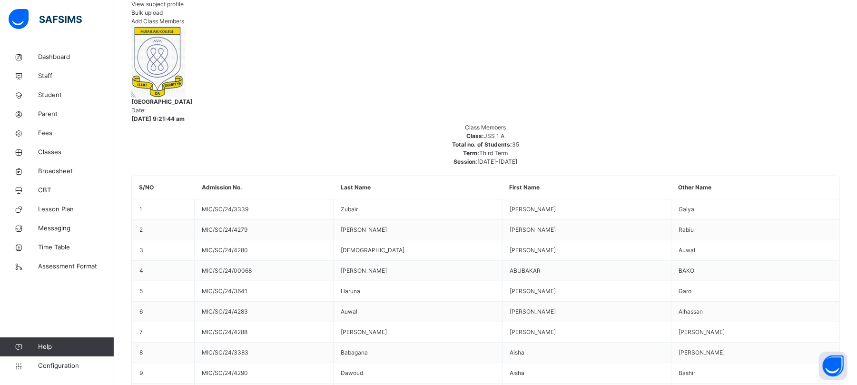
scroll to position [254, 0]
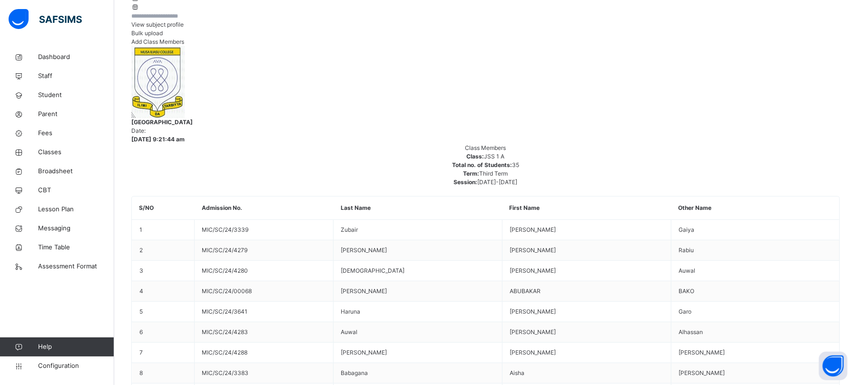
scroll to position [190, 0]
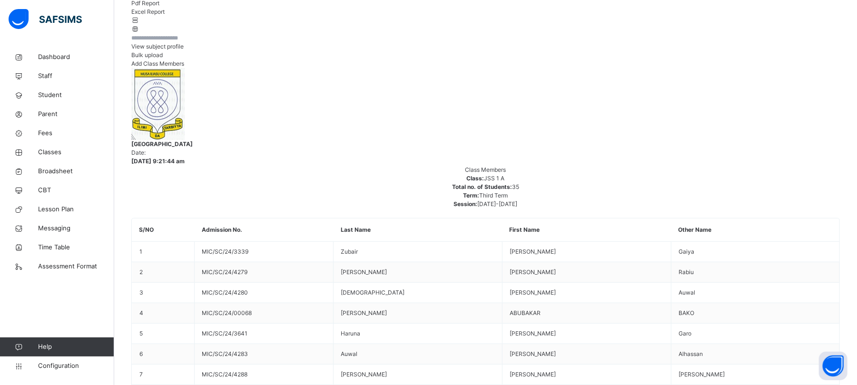
click at [61, 262] on span "Configuration" at bounding box center [76, 366] width 76 height 10
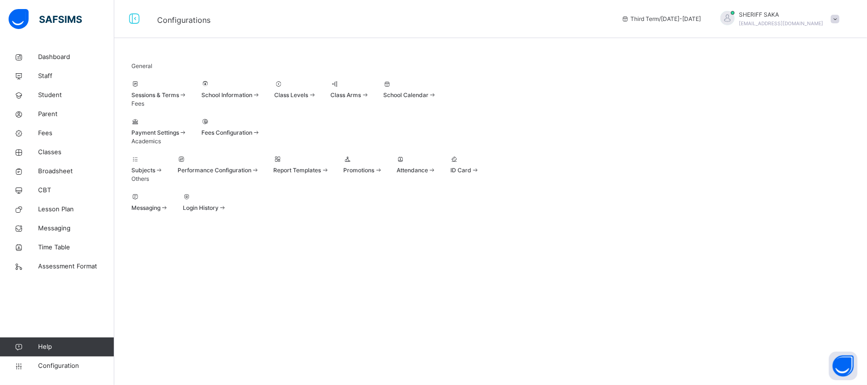
click at [317, 99] on div "Class Levels" at bounding box center [296, 95] width 42 height 9
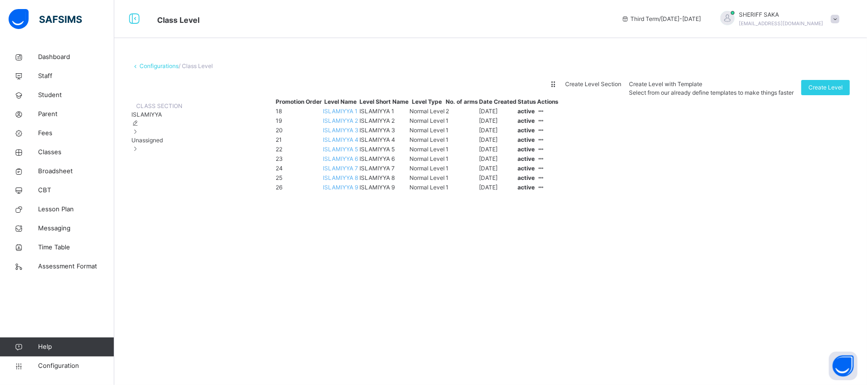
click at [182, 136] on div "ISLAMIYYA" at bounding box center [156, 123] width 51 height 26
click at [139, 135] on icon at bounding box center [135, 131] width 8 height 7
click at [66, 262] on span "Configuration" at bounding box center [76, 366] width 76 height 10
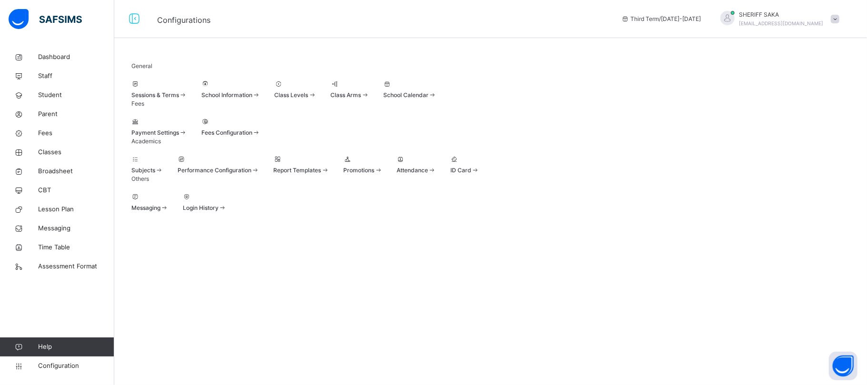
click at [317, 89] on div at bounding box center [296, 84] width 42 height 9
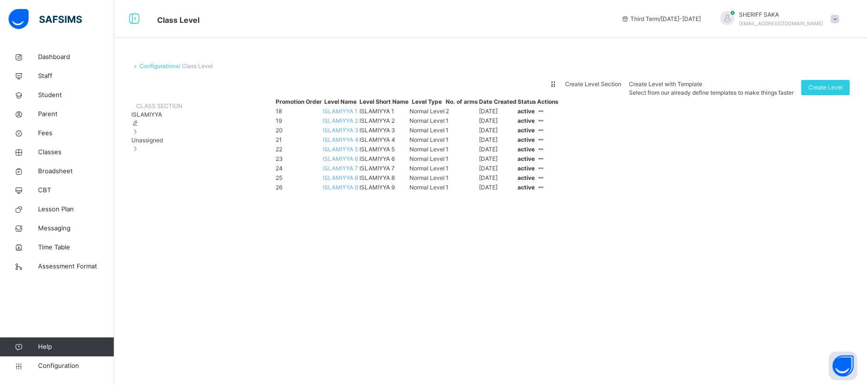
click at [153, 65] on link "Configurations" at bounding box center [158, 65] width 39 height 7
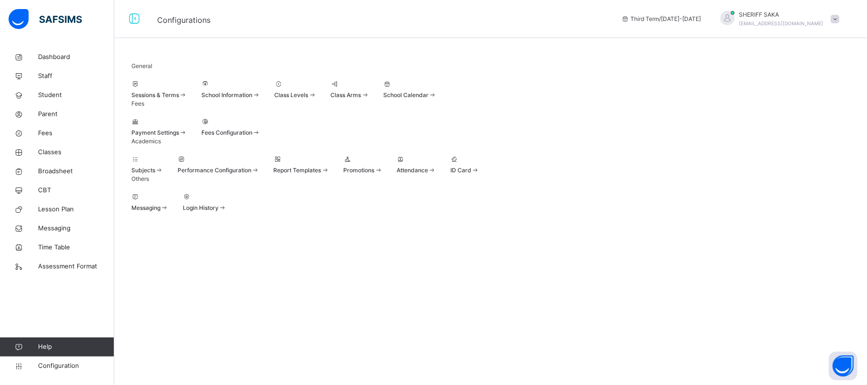
click at [317, 99] on div "Class Levels" at bounding box center [296, 95] width 42 height 9
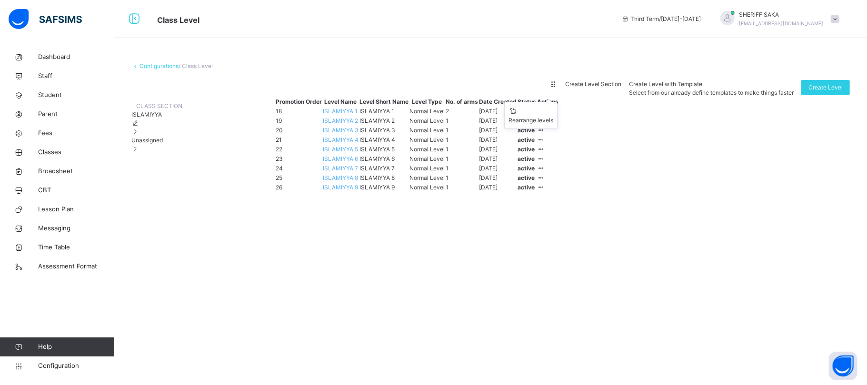
click at [557, 88] on icon at bounding box center [553, 83] width 8 height 7
click at [577, 97] on div "Rearrange levels Create Level Section Create Level with Template Select from ou…" at bounding box center [490, 88] width 718 height 17
click at [163, 144] on span "Unassigned" at bounding box center [146, 140] width 31 height 7
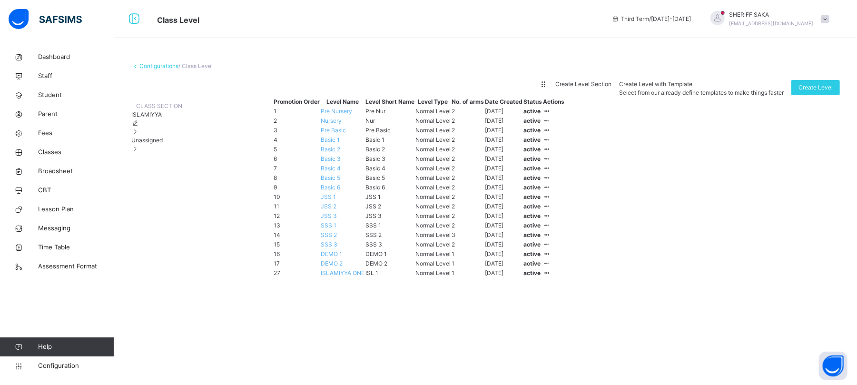
scroll to position [187, 0]
click at [336, 193] on span "JSS 1" at bounding box center [328, 196] width 15 height 7
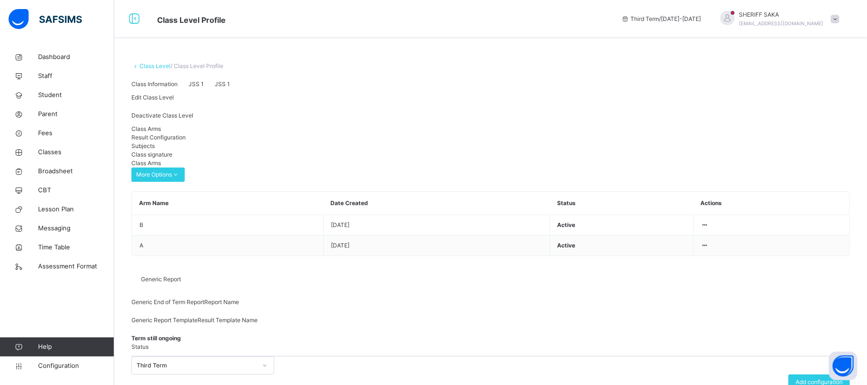
click at [186, 141] on span "Result Configuration" at bounding box center [158, 137] width 54 height 7
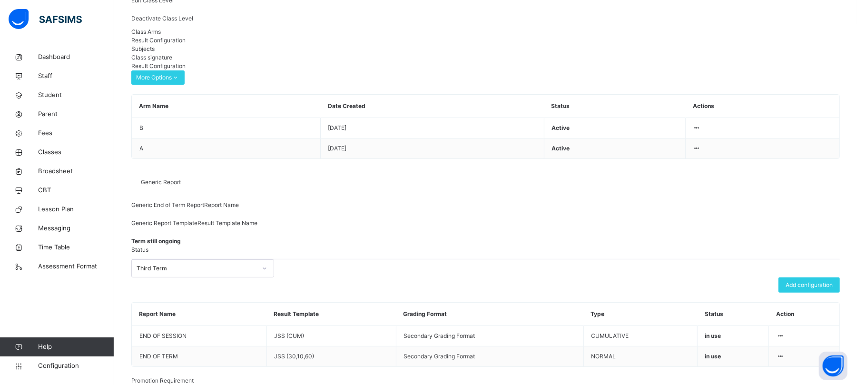
scroll to position [99, 0]
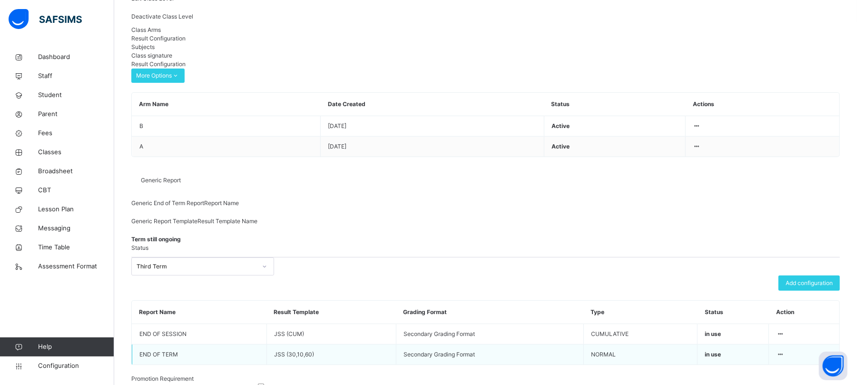
click at [584, 262] on div at bounding box center [780, 354] width 8 height 9
click at [584, 218] on div "Generic Report Generic End of Term Report Report Name Generic Report Template R…" at bounding box center [485, 266] width 709 height 199
click at [44, 111] on span "Parent" at bounding box center [76, 114] width 76 height 10
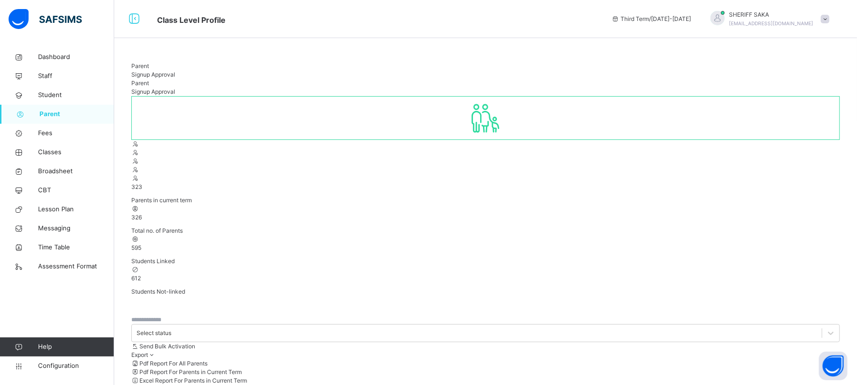
click at [584, 19] on span at bounding box center [825, 19] width 9 height 9
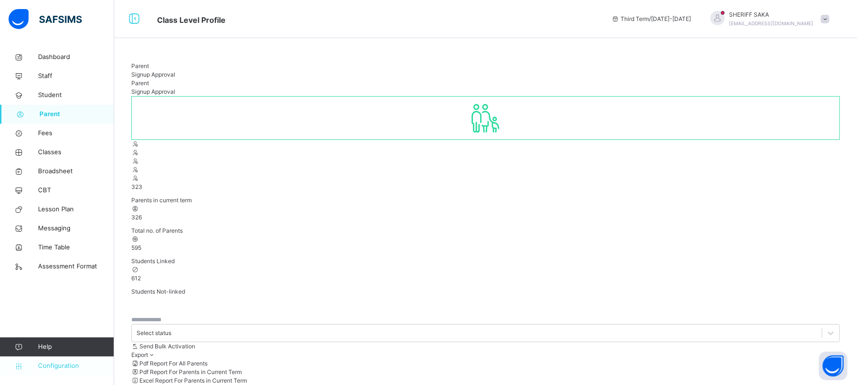
click at [65, 262] on span "Configuration" at bounding box center [76, 366] width 76 height 10
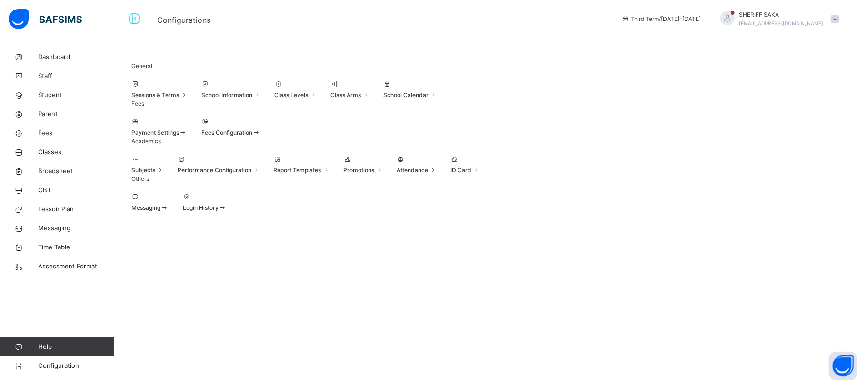
click at [260, 91] on span at bounding box center [230, 90] width 59 height 2
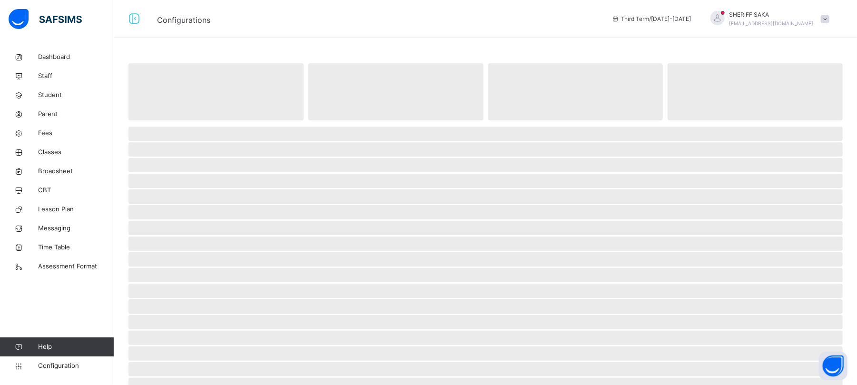
select select "**"
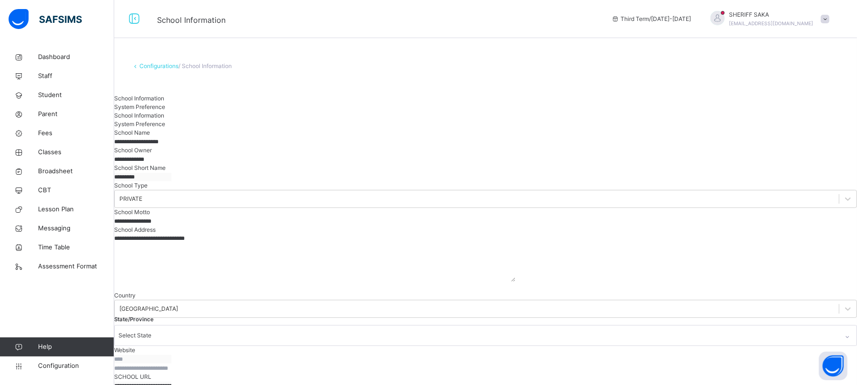
click at [227, 103] on div "System Preference" at bounding box center [485, 107] width 743 height 9
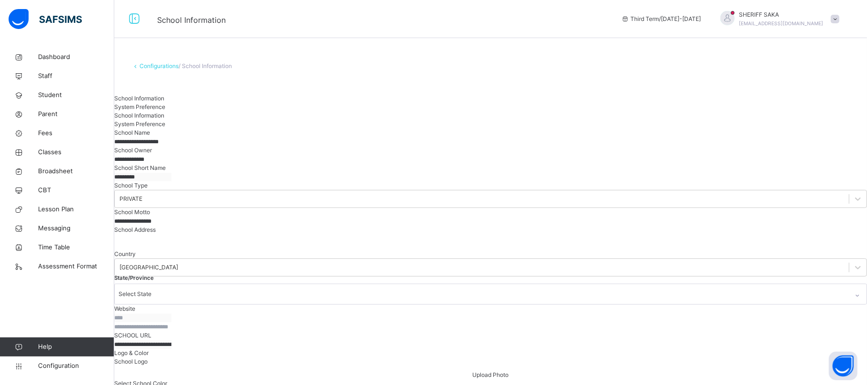
click at [164, 102] on span "School Information" at bounding box center [139, 98] width 50 height 7
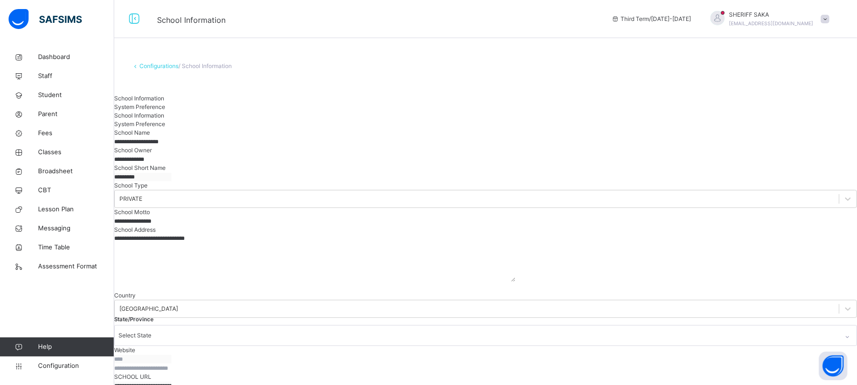
click at [165, 103] on span "System Preference" at bounding box center [139, 106] width 51 height 7
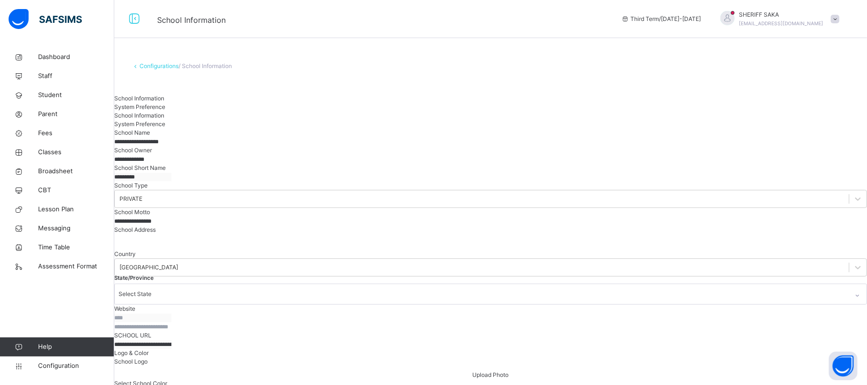
click at [164, 102] on span "School Information" at bounding box center [139, 98] width 50 height 7
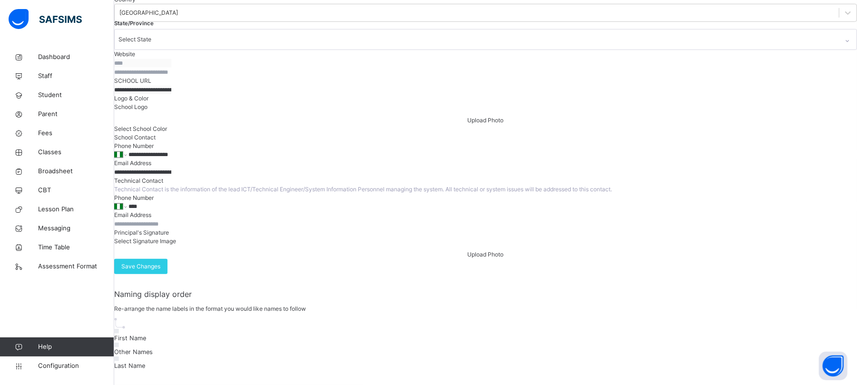
scroll to position [381, 0]
click at [86, 262] on span "Assessment Format" at bounding box center [76, 267] width 76 height 10
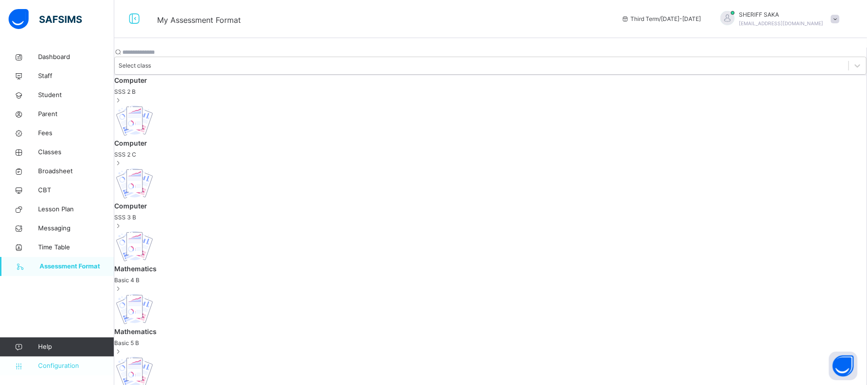
click at [75, 262] on link "Configuration" at bounding box center [57, 366] width 114 height 19
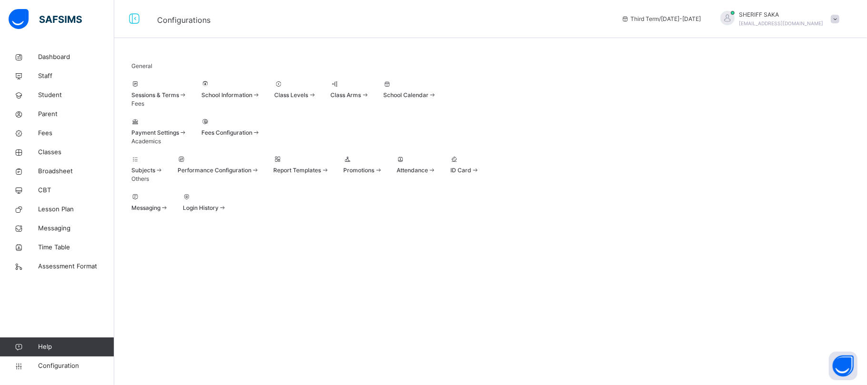
click at [259, 166] on span at bounding box center [219, 165] width 82 height 2
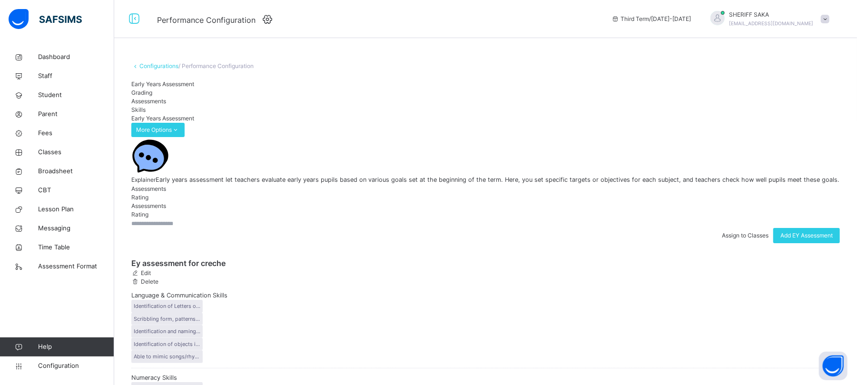
click at [152, 96] on span "Grading" at bounding box center [141, 92] width 21 height 7
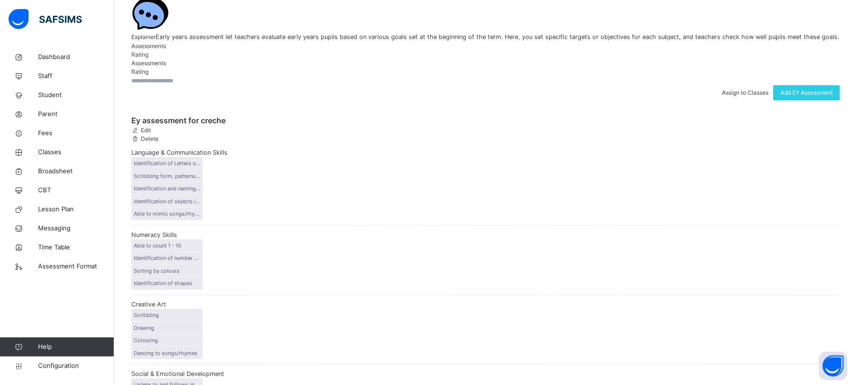
scroll to position [139, 0]
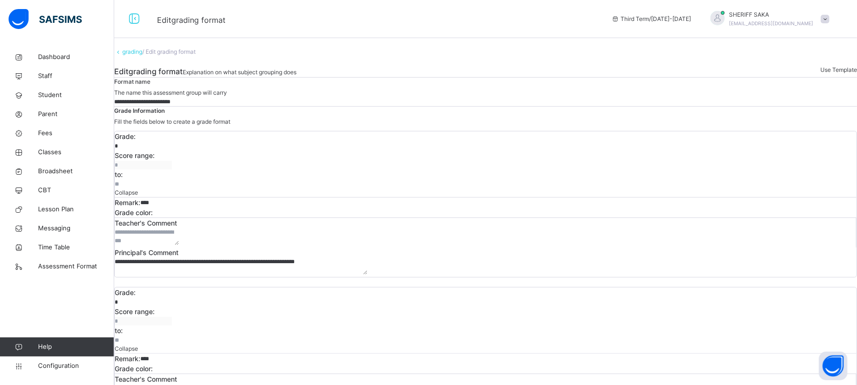
scroll to position [63, 0]
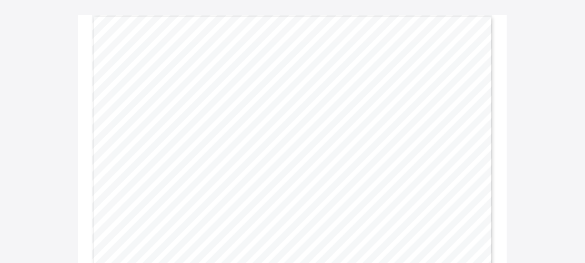
scroll to position [70, 0]
click at [574, 81] on div "Download Reportsheet Gwarzo Road, P.O. Box 701, Kano - Nigeria. Tel: 0906 358 2…" at bounding box center [292, 127] width 585 height 346
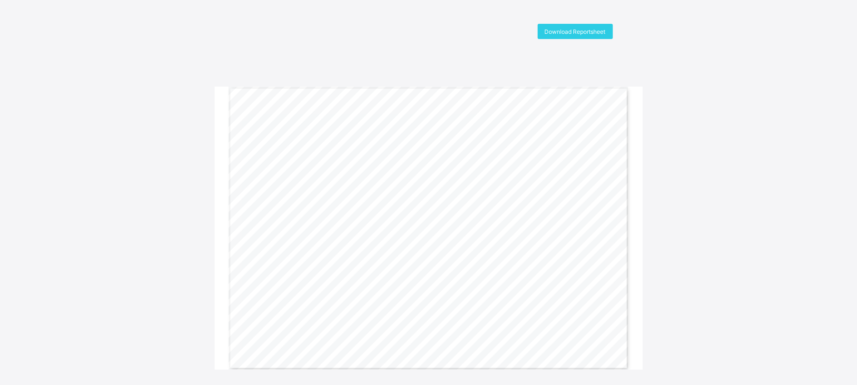
click at [571, 201] on span "A+" at bounding box center [568, 202] width 5 height 3
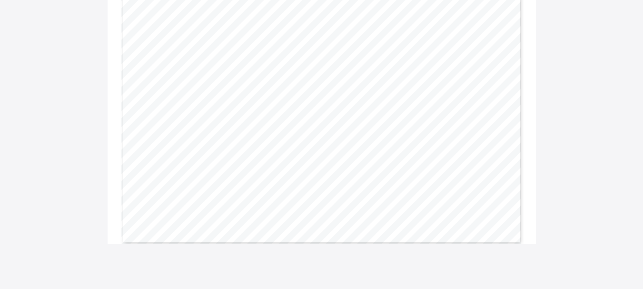
scroll to position [129, 0]
